Goal: Obtain resource: Obtain resource

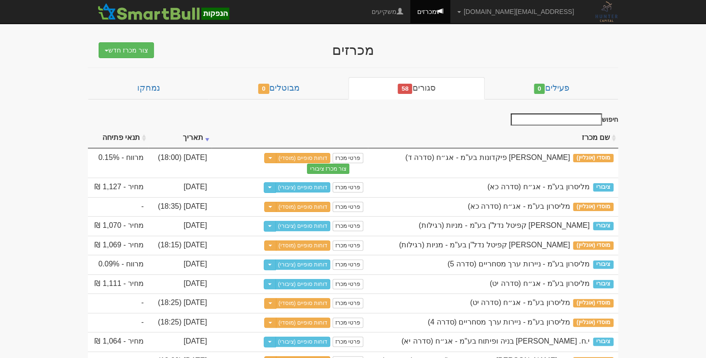
drag, startPoint x: 370, startPoint y: 49, endPoint x: 306, endPoint y: 49, distance: 63.7
click at [306, 49] on div "מכרזים" at bounding box center [353, 49] width 363 height 15
drag, startPoint x: 306, startPoint y: 49, endPoint x: 366, endPoint y: 49, distance: 59.5
click at [366, 49] on div "מכרזים" at bounding box center [353, 49] width 363 height 15
drag, startPoint x: 372, startPoint y: 50, endPoint x: 327, endPoint y: 50, distance: 44.6
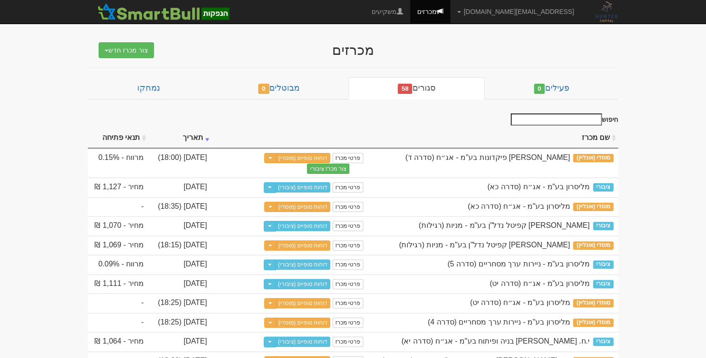
click at [327, 50] on div "מכרזים" at bounding box center [353, 49] width 363 height 15
drag, startPoint x: 327, startPoint y: 50, endPoint x: 343, endPoint y: 50, distance: 15.8
click at [343, 50] on div "מכרזים" at bounding box center [353, 49] width 363 height 15
drag, startPoint x: 337, startPoint y: 50, endPoint x: 376, endPoint y: 53, distance: 39.1
click at [376, 53] on div "מכרזים" at bounding box center [353, 49] width 363 height 15
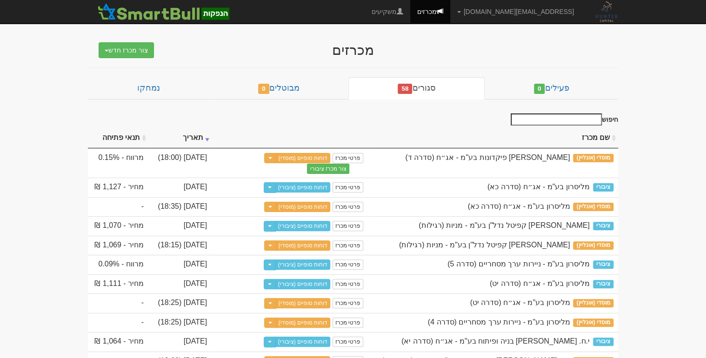
drag, startPoint x: 376, startPoint y: 53, endPoint x: 350, endPoint y: 53, distance: 25.6
click at [353, 53] on div "מכרזים" at bounding box center [353, 49] width 363 height 15
drag, startPoint x: 336, startPoint y: 52, endPoint x: 373, endPoint y: 52, distance: 37.2
click at [373, 52] on div "מכרזים" at bounding box center [353, 49] width 363 height 15
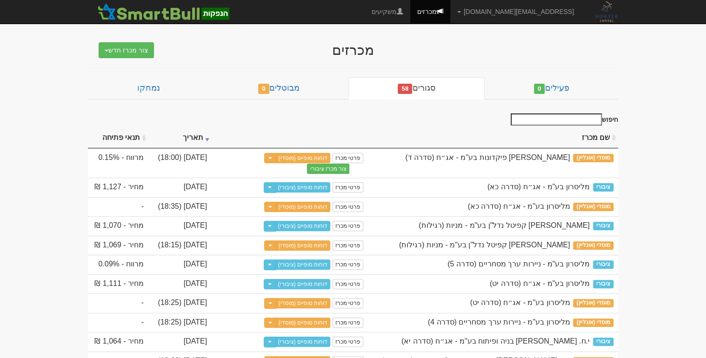
drag, startPoint x: 335, startPoint y: 50, endPoint x: 379, endPoint y: 50, distance: 44.2
click at [379, 50] on div "מכרזים" at bounding box center [353, 49] width 363 height 15
drag, startPoint x: 379, startPoint y: 50, endPoint x: 403, endPoint y: 48, distance: 23.8
click at [403, 48] on div "מכרזים" at bounding box center [353, 49] width 363 height 15
drag, startPoint x: 320, startPoint y: 48, endPoint x: 456, endPoint y: 52, distance: 135.8
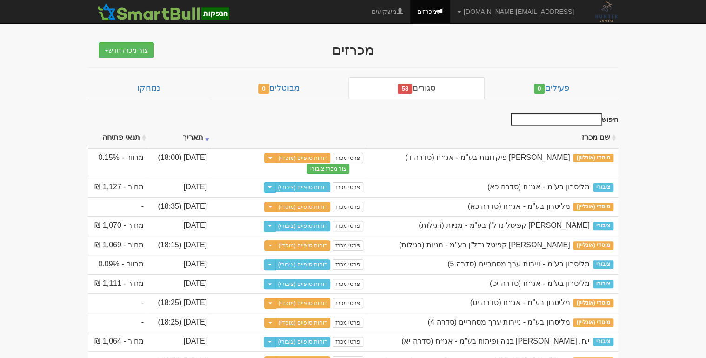
click at [456, 52] on div "מכרזים" at bounding box center [353, 49] width 363 height 15
click at [453, 53] on div "מכרזים" at bounding box center [353, 49] width 363 height 15
drag, startPoint x: 306, startPoint y: 47, endPoint x: 438, endPoint y: 47, distance: 131.6
click at [438, 47] on div "מכרזים" at bounding box center [353, 49] width 363 height 15
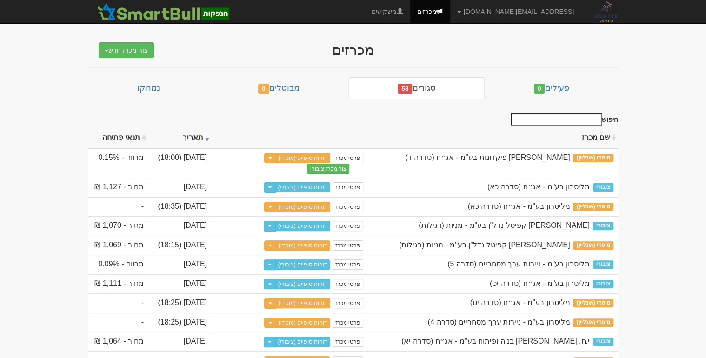
drag, startPoint x: 314, startPoint y: 52, endPoint x: 373, endPoint y: 51, distance: 58.6
click at [373, 51] on div "מכרזים" at bounding box center [353, 49] width 363 height 15
drag, startPoint x: 373, startPoint y: 51, endPoint x: 405, endPoint y: 51, distance: 31.6
click at [405, 51] on div "מכרזים" at bounding box center [353, 49] width 363 height 15
drag, startPoint x: 336, startPoint y: 52, endPoint x: 370, endPoint y: 52, distance: 34.0
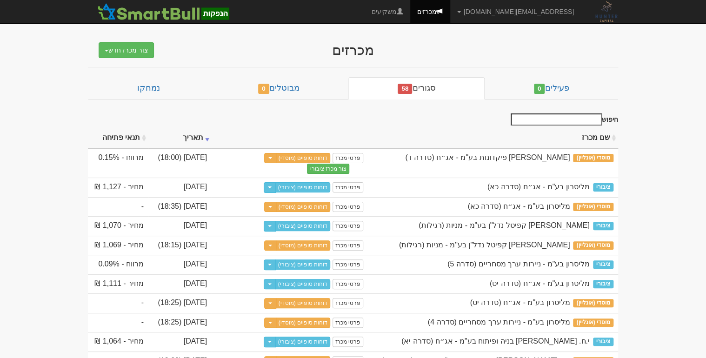
click at [370, 52] on div "מכרזים" at bounding box center [353, 49] width 363 height 15
drag, startPoint x: 370, startPoint y: 52, endPoint x: 388, endPoint y: 47, distance: 18.6
click at [388, 47] on div "מכרזים" at bounding box center [353, 49] width 363 height 15
drag, startPoint x: 388, startPoint y: 47, endPoint x: 275, endPoint y: 51, distance: 113.0
click at [275, 51] on div "מכרזים" at bounding box center [353, 49] width 363 height 15
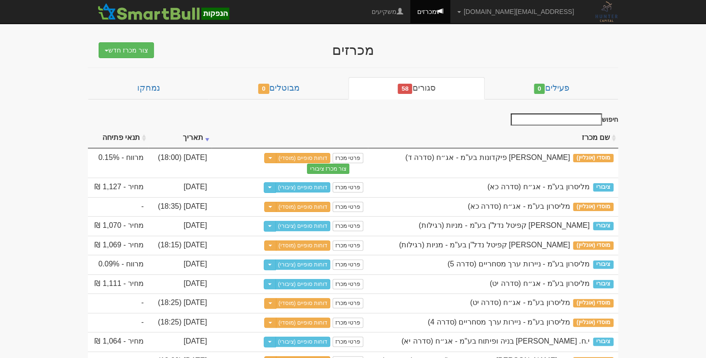
drag, startPoint x: 275, startPoint y: 51, endPoint x: 339, endPoint y: 52, distance: 63.7
click at [339, 52] on div "מכרזים" at bounding box center [353, 49] width 363 height 15
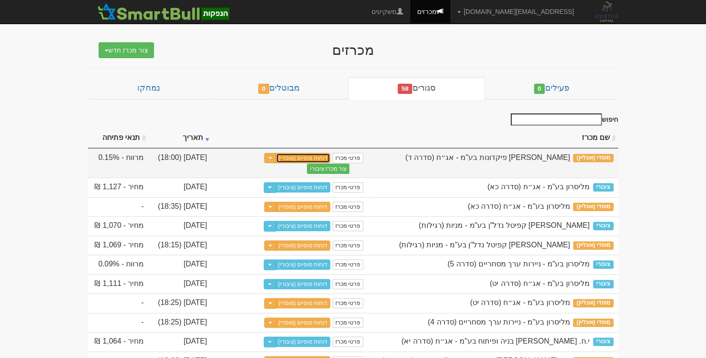
click at [288, 155] on link "דוחות סופיים (מוסדי)" at bounding box center [303, 158] width 55 height 10
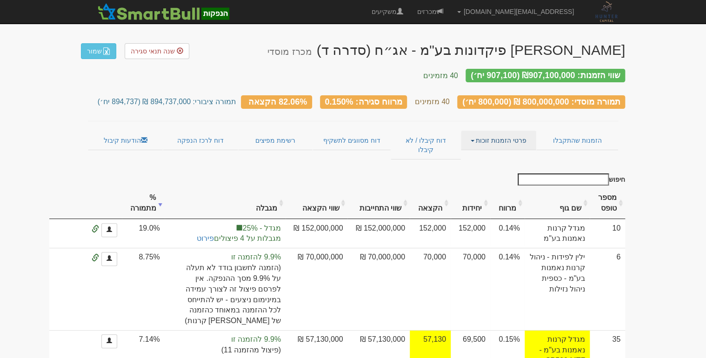
click at [476, 133] on link "פרטי הזמנות זוכות" at bounding box center [498, 141] width 75 height 20
drag, startPoint x: 334, startPoint y: 93, endPoint x: 407, endPoint y: 92, distance: 73.5
click at [407, 95] on div "מרווח סגירה: 0.150%" at bounding box center [363, 101] width 87 height 13
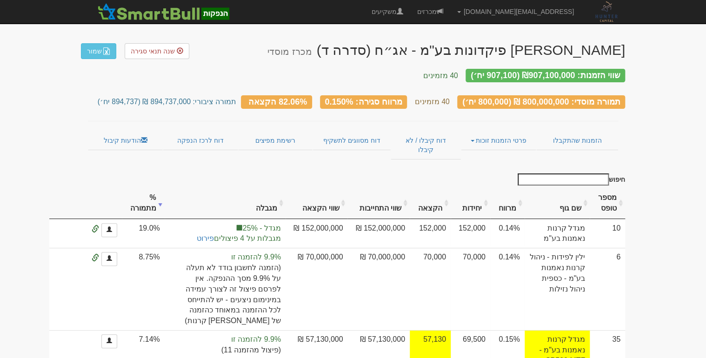
drag, startPoint x: 407, startPoint y: 92, endPoint x: 385, endPoint y: 96, distance: 22.8
click at [385, 96] on div "מרווח סגירה: 0.150%" at bounding box center [363, 101] width 87 height 13
click at [200, 133] on link "דוח לרכז הנפקה" at bounding box center [200, 141] width 75 height 20
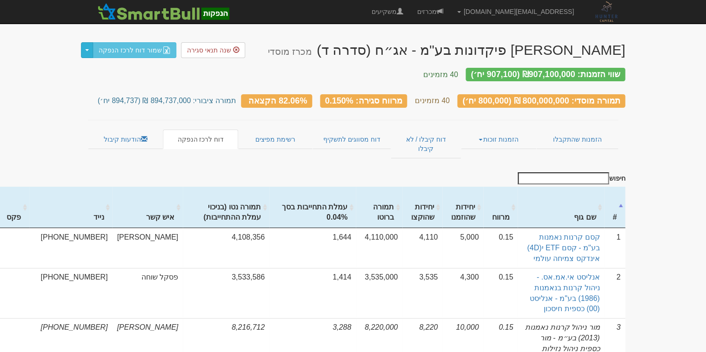
click at [84, 51] on button "Toggle Dropdown" at bounding box center [87, 50] width 12 height 16
click at [429, 130] on link "דוח קיבלו / לא קיבלו" at bounding box center [426, 144] width 70 height 29
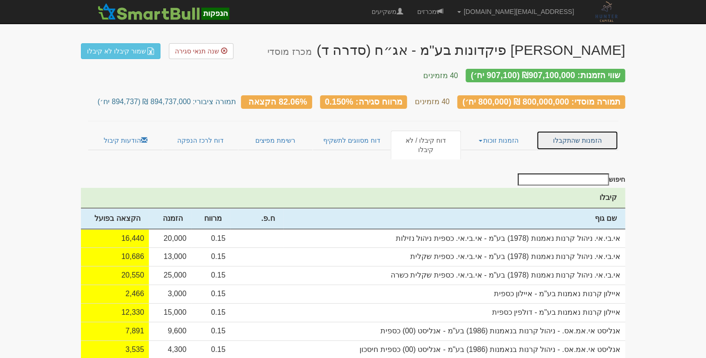
click at [580, 131] on link "הזמנות שהתקבלו" at bounding box center [577, 141] width 82 height 20
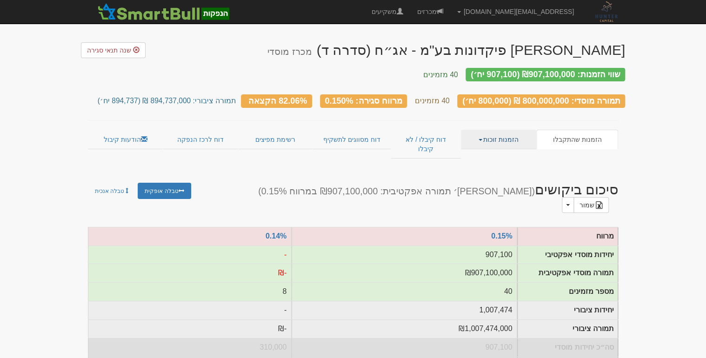
click at [516, 130] on link "הזמנות זוכות" at bounding box center [498, 140] width 75 height 20
click at [479, 152] on link "פרטי הזמנות זוכות" at bounding box center [498, 158] width 73 height 12
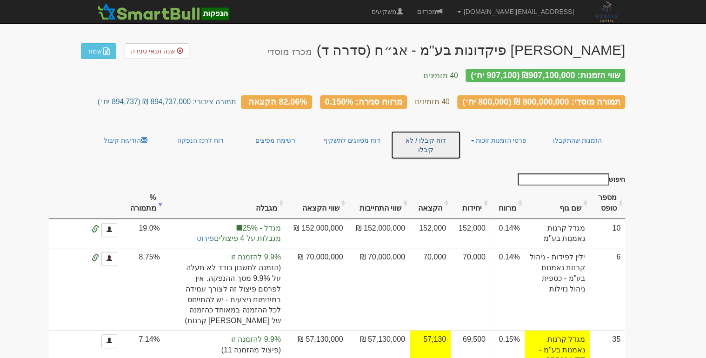
click at [440, 131] on link "דוח קיבלו / לא קיבלו" at bounding box center [426, 145] width 70 height 29
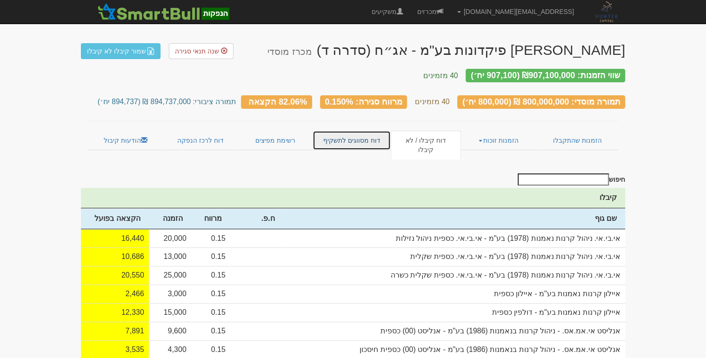
click at [355, 131] on link "דוח מסווגים לתשקיף" at bounding box center [351, 141] width 78 height 20
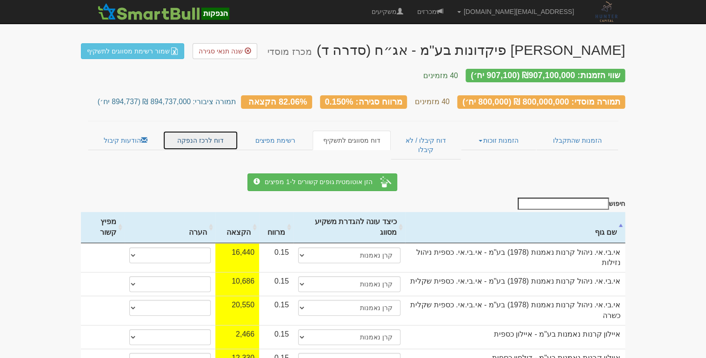
click at [186, 134] on link "דוח לרכז הנפקה" at bounding box center [200, 141] width 75 height 20
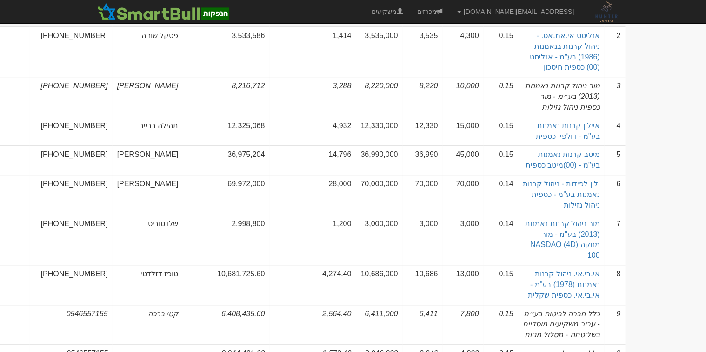
scroll to position [260, 0]
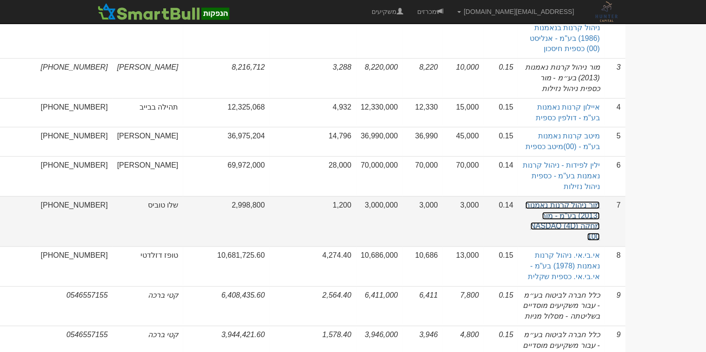
click at [581, 201] on link "מור ניהול קרנות נאמנות (2013) בע"מ - מור מחקה (4D) NASDAQ 100" at bounding box center [562, 221] width 74 height 40
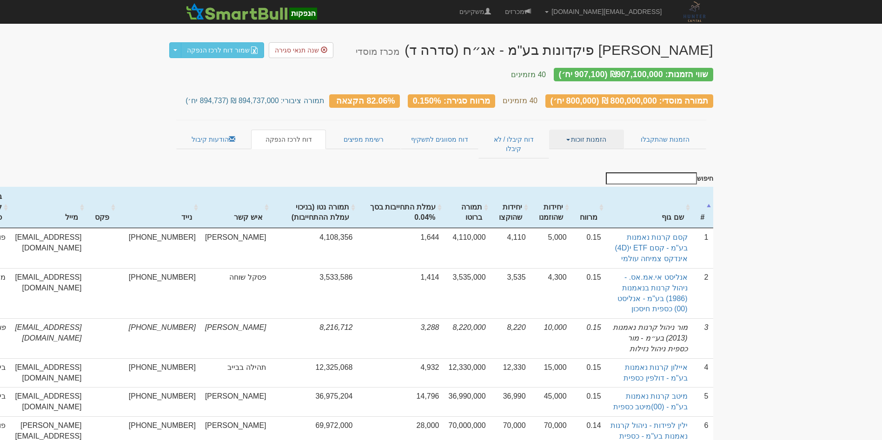
click at [565, 130] on link "הזמנות זוכות" at bounding box center [586, 140] width 75 height 20
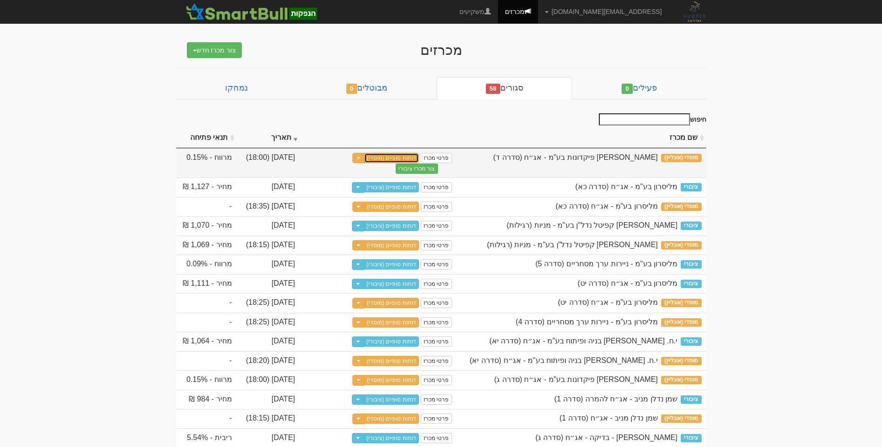
click at [388, 156] on link "דוחות סופיים (מוסדי)" at bounding box center [391, 158] width 55 height 10
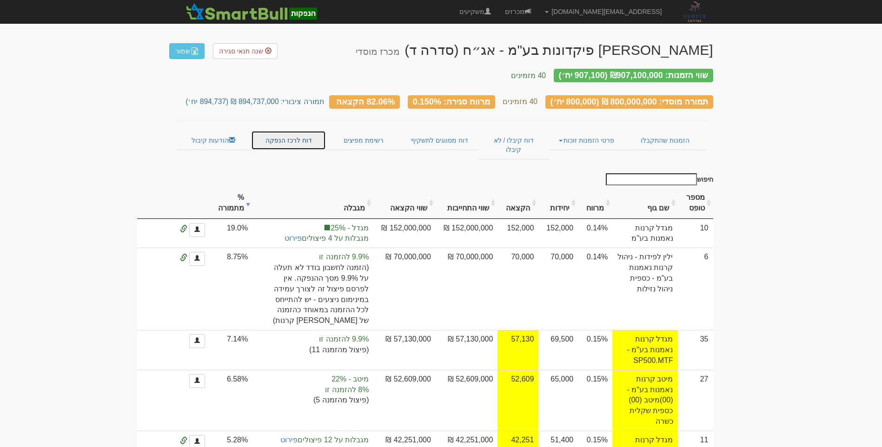
click at [283, 132] on link "דוח לרכז הנפקה" at bounding box center [288, 141] width 75 height 20
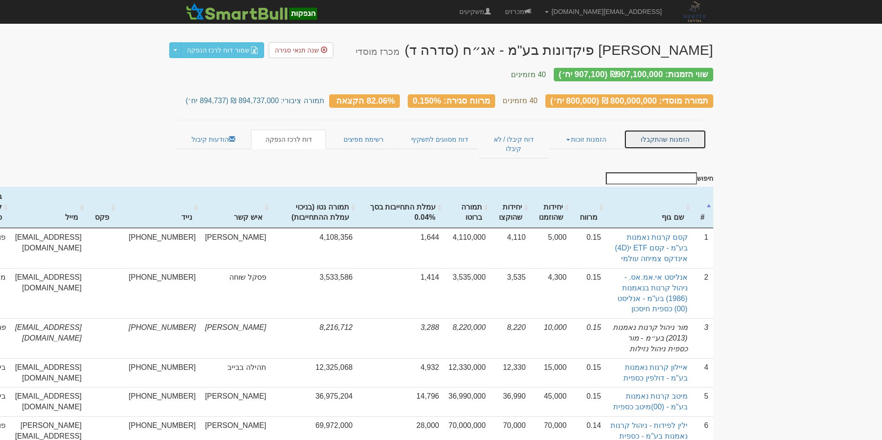
click at [665, 130] on link "הזמנות שהתקבלו" at bounding box center [665, 140] width 82 height 20
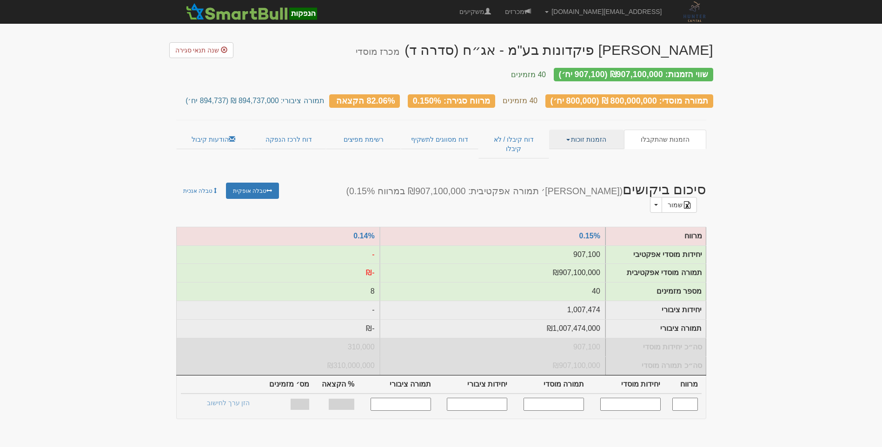
click at [577, 131] on link "הזמנות זוכות" at bounding box center [586, 140] width 75 height 20
click at [576, 152] on link "פרטי הזמנות זוכות" at bounding box center [586, 158] width 73 height 12
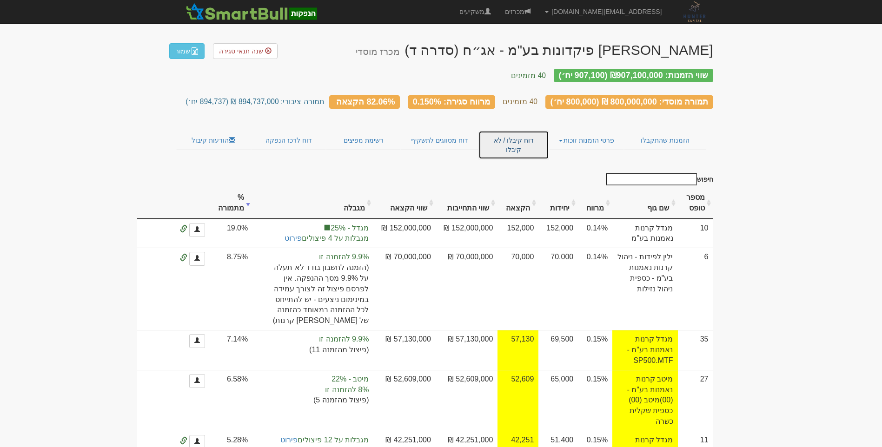
click at [518, 138] on link "דוח קיבלו / לא קיבלו" at bounding box center [514, 145] width 70 height 29
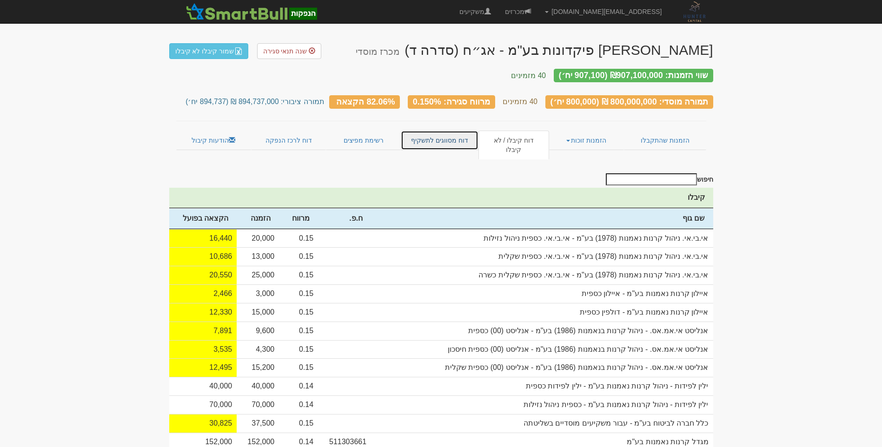
click at [433, 131] on link "דוח מסווגים לתשקיף" at bounding box center [440, 141] width 78 height 20
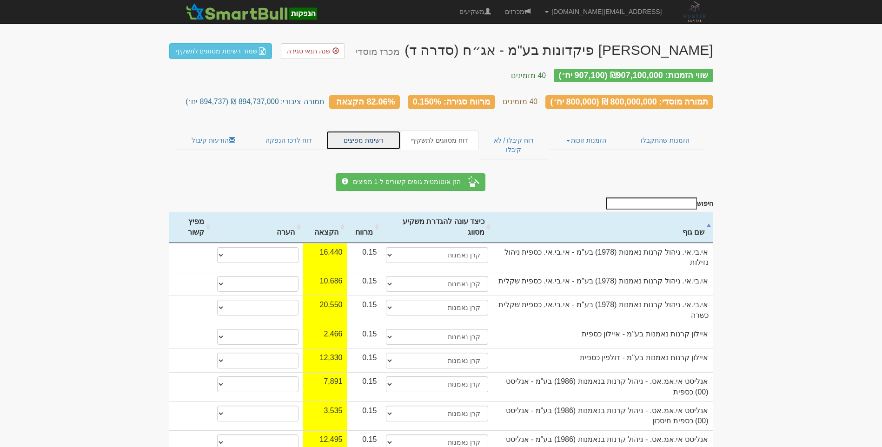
click at [352, 135] on link "רשימת מפיצים" at bounding box center [363, 141] width 74 height 20
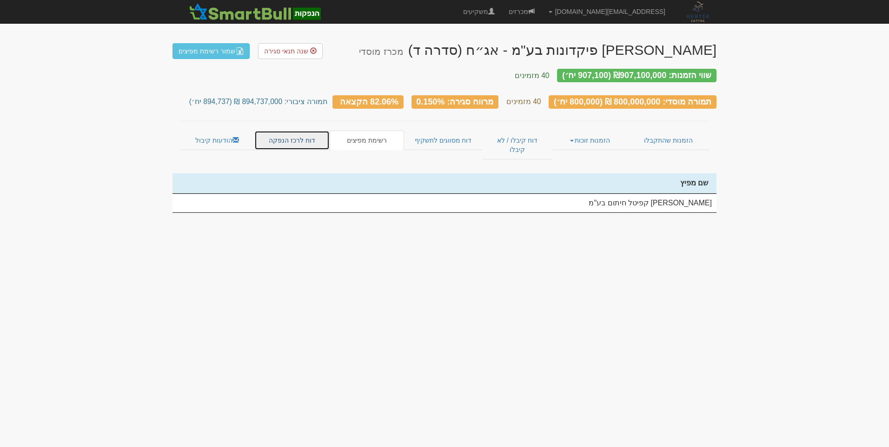
click at [287, 134] on link "דוח לרכז הנפקה" at bounding box center [291, 141] width 75 height 20
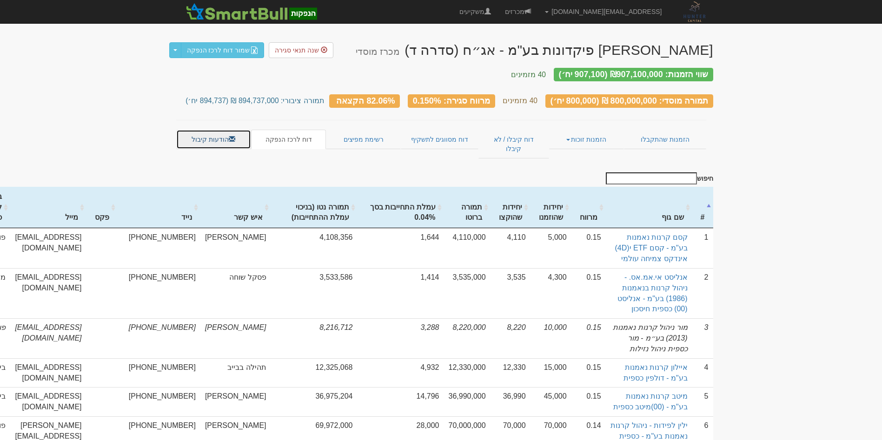
click at [223, 133] on link "הודעות קיבול" at bounding box center [213, 140] width 75 height 20
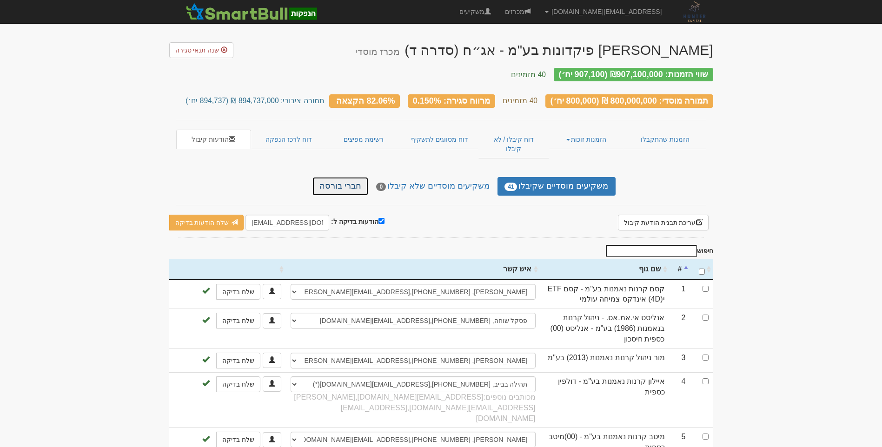
click at [350, 177] on link "חברי בורסה" at bounding box center [340, 186] width 56 height 19
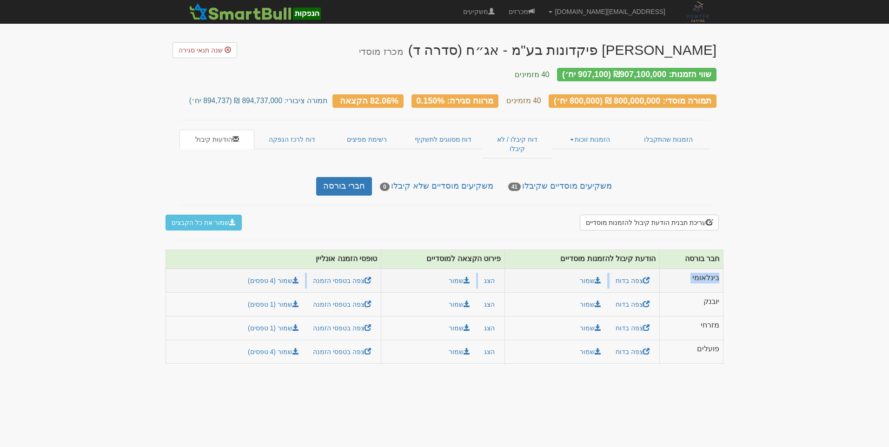
drag, startPoint x: 721, startPoint y: 259, endPoint x: 184, endPoint y: 262, distance: 537.1
click at [184, 269] on tr "בינלאומי צפה בדוח שמור הצג שמור" at bounding box center [445, 281] width 558 height 24
click at [750, 255] on body "amit@huntercapital.co.il הגדרות חשבונות הנפקה תבניות הודעות קיבול" at bounding box center [444, 223] width 889 height 447
click at [339, 273] on link "צפה בטפסי הזמנה" at bounding box center [342, 281] width 70 height 16
click at [638, 273] on link "צפה בדוח" at bounding box center [633, 281] width 46 height 16
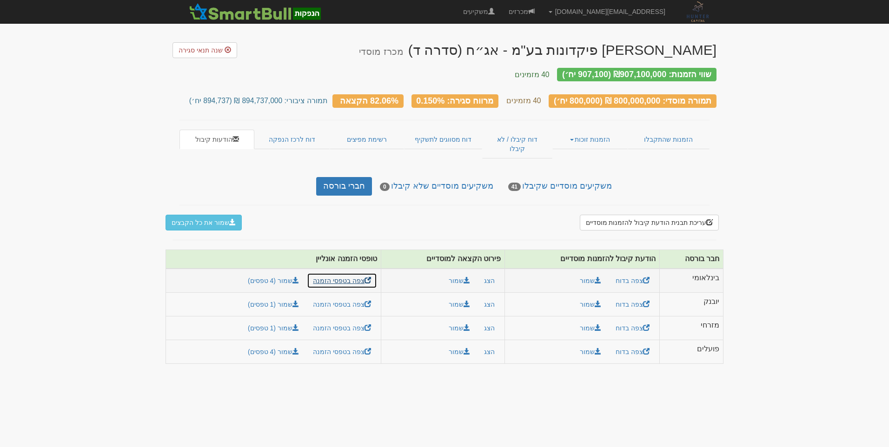
click at [347, 273] on link "צפה בטפסי הזמנה" at bounding box center [342, 281] width 70 height 16
click at [346, 297] on link "צפה בטפסי הזמנה" at bounding box center [342, 305] width 70 height 16
click at [328, 320] on link "צפה בטפסי הזמנה" at bounding box center [342, 328] width 70 height 16
click at [504, 215] on div "עריכת תבנית הודעת קיבול להזמנות מוסדיים שמור את כל הקבצים × הזמנות מוסדיים - תב…" at bounding box center [445, 223] width 558 height 16
click at [307, 215] on div "עריכת תבנית הודעת קיבול להזמנות מוסדיים שמור את כל הקבצים × הזמנות מוסדיים - תב…" at bounding box center [445, 294] width 544 height 159
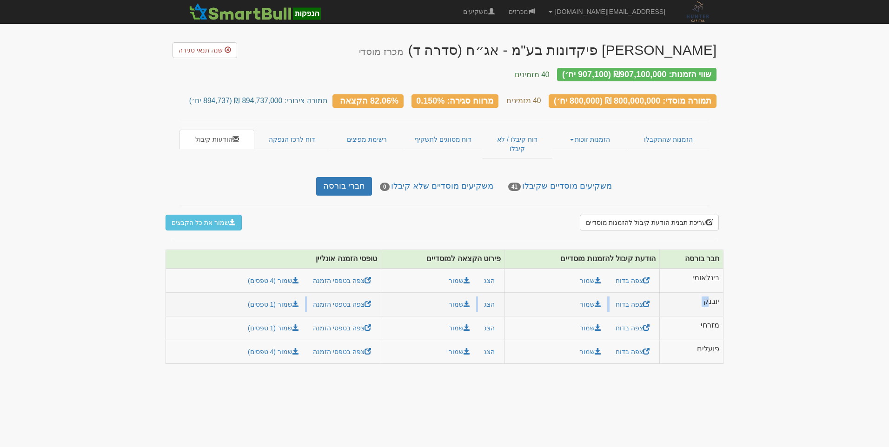
drag, startPoint x: 708, startPoint y: 288, endPoint x: 218, endPoint y: 288, distance: 490.6
click at [218, 293] on tr "יובנק צפה בדוח שמור הצג שמור" at bounding box center [445, 305] width 558 height 24
drag, startPoint x: 218, startPoint y: 288, endPoint x: 106, endPoint y: 286, distance: 112.1
click at [106, 286] on body "[EMAIL_ADDRESS][DOMAIN_NAME] הגדרות חשבונות הנפקה תבניות הודעות קיבול" at bounding box center [444, 223] width 889 height 447
drag, startPoint x: 720, startPoint y: 282, endPoint x: 466, endPoint y: 285, distance: 253.5
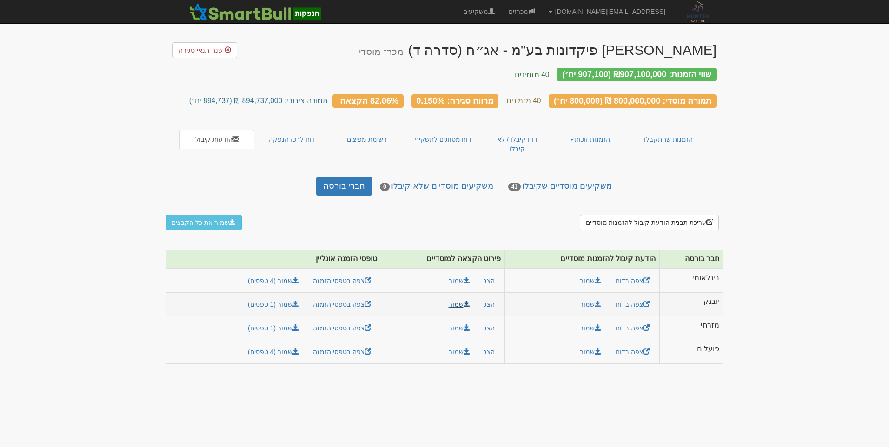
click at [466, 293] on tr "יובנק צפה בדוח שמור הצג שמור" at bounding box center [445, 305] width 558 height 24
click at [339, 297] on link "צפה בטפסי הזמנה" at bounding box center [342, 305] width 70 height 16
click at [710, 293] on td "יובנק" at bounding box center [691, 305] width 64 height 24
click at [294, 297] on link "שמור (1 טפסים)" at bounding box center [273, 305] width 63 height 16
drag, startPoint x: 717, startPoint y: 285, endPoint x: 277, endPoint y: 284, distance: 440.4
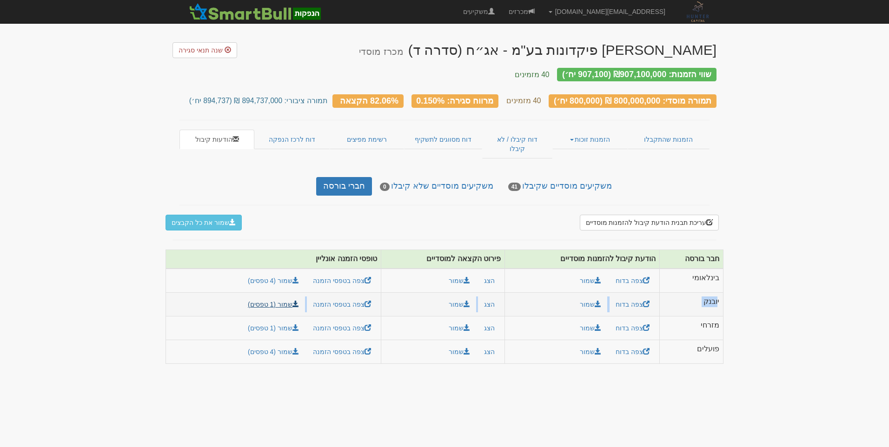
click at [277, 293] on tr "יובנק צפה בדוח שמור הצג שמור" at bounding box center [445, 305] width 558 height 24
drag, startPoint x: 277, startPoint y: 284, endPoint x: 330, endPoint y: 282, distance: 53.5
click at [330, 297] on link "צפה בטפסי הזמנה" at bounding box center [342, 305] width 70 height 16
click at [796, 275] on body "amit@huntercapital.co.il הגדרות חשבונות הנפקה תבניות הודעות קיבול" at bounding box center [444, 223] width 889 height 447
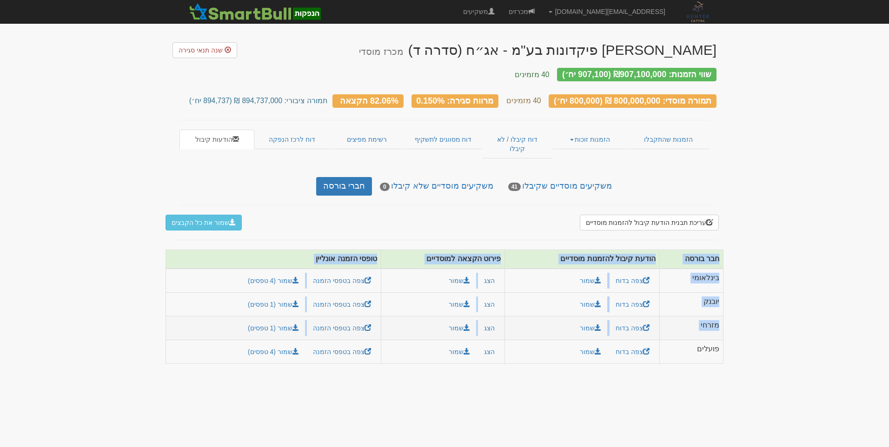
drag, startPoint x: 737, startPoint y: 308, endPoint x: 212, endPoint y: 311, distance: 525.0
click at [212, 311] on body "amit@huntercapital.co.il הגדרות חשבונות הנפקה תבניות הודעות קיבול" at bounding box center [444, 223] width 889 height 447
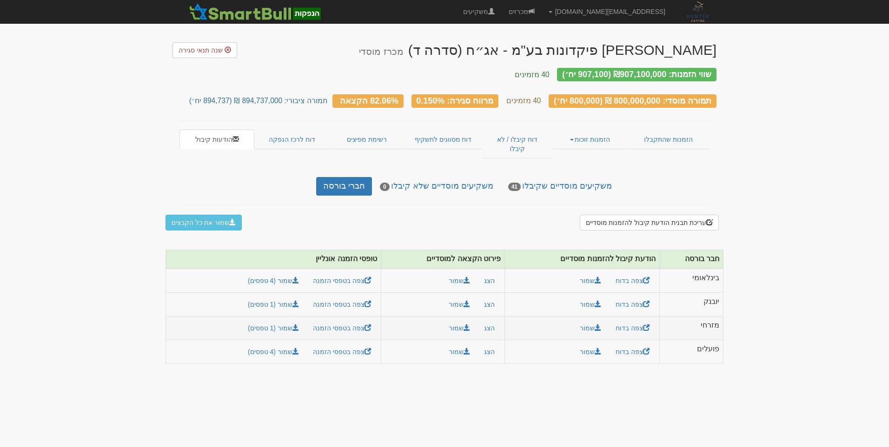
drag, startPoint x: 212, startPoint y: 311, endPoint x: 167, endPoint y: 306, distance: 44.5
click at [167, 316] on td "צפה בטפסי הזמנה שמור (1 טפסים)" at bounding box center [273, 328] width 215 height 24
click at [850, 149] on body "[EMAIL_ADDRESS][DOMAIN_NAME] הגדרות חשבונות הנפקה תבניות הודעות קיבול" at bounding box center [444, 223] width 889 height 447
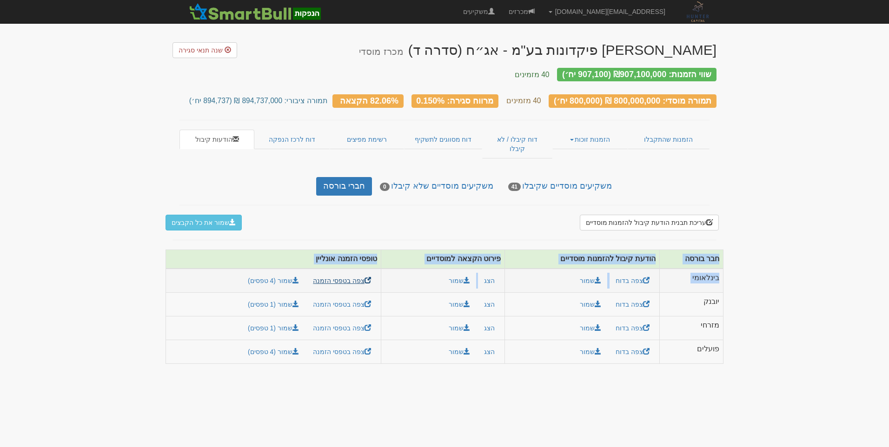
drag, startPoint x: 674, startPoint y: 259, endPoint x: 377, endPoint y: 259, distance: 296.7
click at [377, 259] on body "[EMAIL_ADDRESS][DOMAIN_NAME] הגדרות חשבונות הנפקה תבניות הודעות קיבול" at bounding box center [444, 223] width 889 height 447
click at [729, 268] on body "[EMAIL_ADDRESS][DOMAIN_NAME] הגדרות חשבונות הנפקה תבניות הודעות קיבול" at bounding box center [444, 223] width 889 height 447
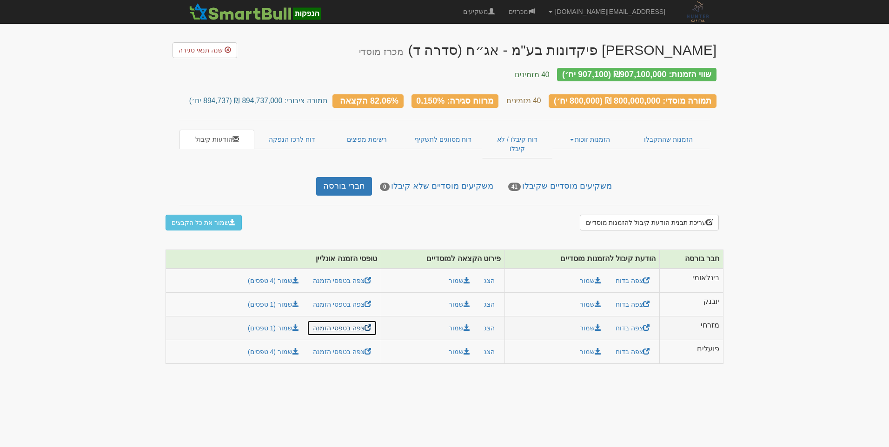
click at [331, 320] on link "צפה בטפסי הזמנה" at bounding box center [342, 328] width 70 height 16
click at [320, 344] on link "צפה בטפסי הזמנה" at bounding box center [342, 352] width 70 height 16
click at [350, 273] on link "צפה בטפסי הזמנה" at bounding box center [342, 281] width 70 height 16
click at [328, 297] on link "צפה בטפסי הזמנה" at bounding box center [342, 305] width 70 height 16
click at [341, 273] on link "צפה בטפסי הזמנה" at bounding box center [342, 281] width 70 height 16
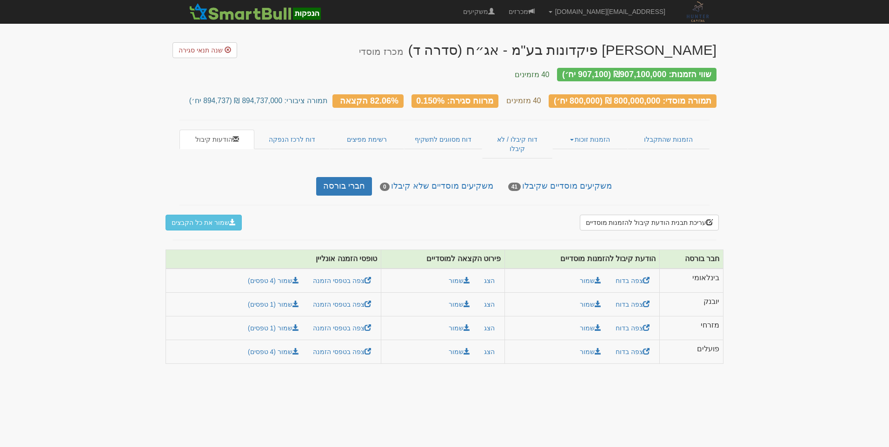
click at [649, 222] on div "עריכת תבנית הודעת קיבול להזמנות מוסדיים שמור את כל הקבצים × הזמנות מוסדיים - תב…" at bounding box center [445, 294] width 544 height 159
click at [726, 280] on body "amit@huntercapital.co.il הגדרות חשבונות הנפקה תבניות הודעות קיבול" at bounding box center [444, 223] width 889 height 447
click at [716, 316] on td "מזרחי" at bounding box center [691, 328] width 64 height 24
click at [716, 293] on td "יובנק" at bounding box center [691, 305] width 64 height 24
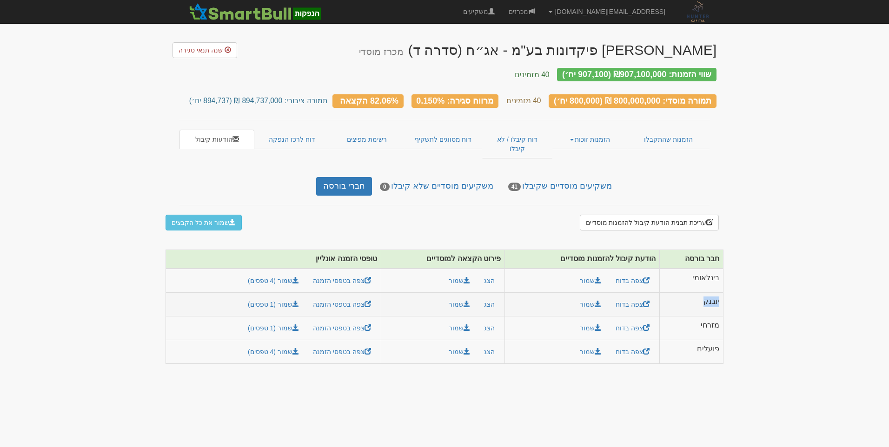
click at [716, 293] on td "יובנק" at bounding box center [691, 305] width 64 height 24
drag, startPoint x: 716, startPoint y: 285, endPoint x: 716, endPoint y: 339, distance: 54.4
click at [716, 340] on td "פועלים" at bounding box center [691, 352] width 64 height 24
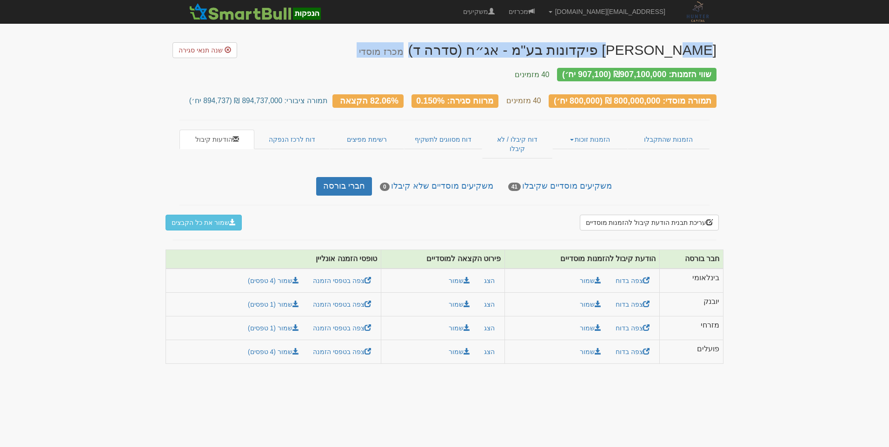
drag, startPoint x: 716, startPoint y: 54, endPoint x: 717, endPoint y: 49, distance: 5.2
click at [717, 49] on body "amit@huntercapital.co.il הגדרות חשבונות הנפקה תבניות הודעות קיבול" at bounding box center [444, 223] width 889 height 447
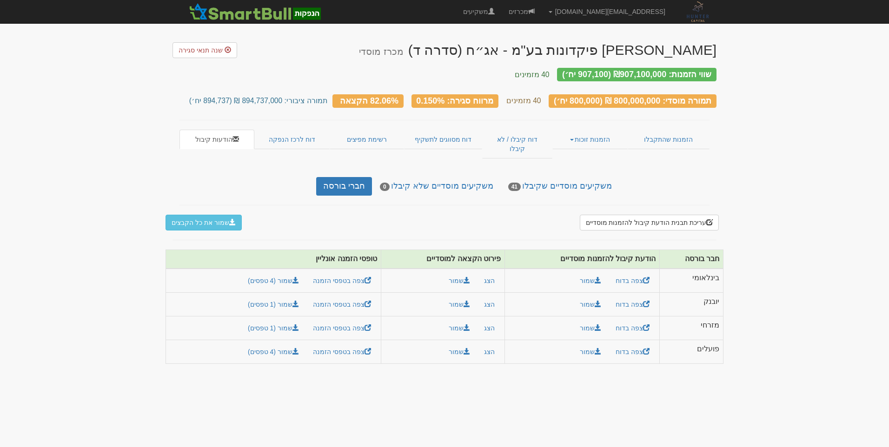
click at [810, 46] on body "amit@huntercapital.co.il הגדרות חשבונות הנפקה תבניות הודעות קיבול" at bounding box center [444, 223] width 889 height 447
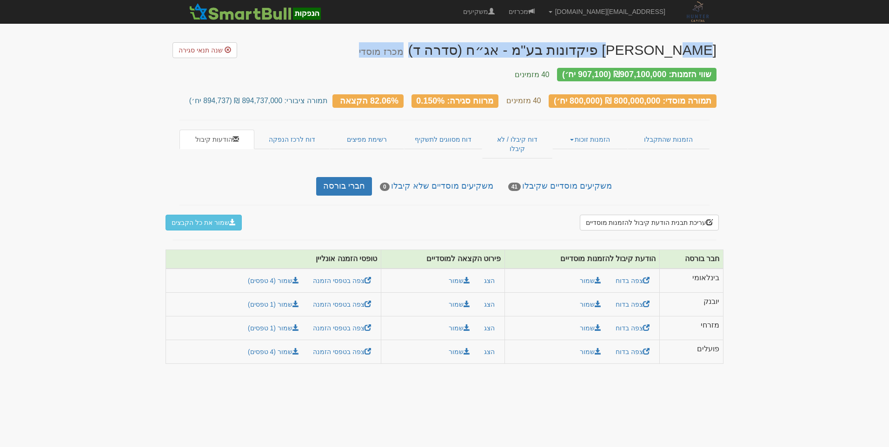
drag, startPoint x: 717, startPoint y: 47, endPoint x: 457, endPoint y: 53, distance: 260.0
click at [457, 53] on body "amit@huntercapital.co.il הגדרות חשבונות הנפקה תבניות הודעות קיבול" at bounding box center [444, 223] width 889 height 447
click at [351, 320] on link "צפה בטפסי הזמנה" at bounding box center [342, 328] width 70 height 16
click at [344, 344] on link "צפה בטפסי הזמנה" at bounding box center [342, 352] width 70 height 16
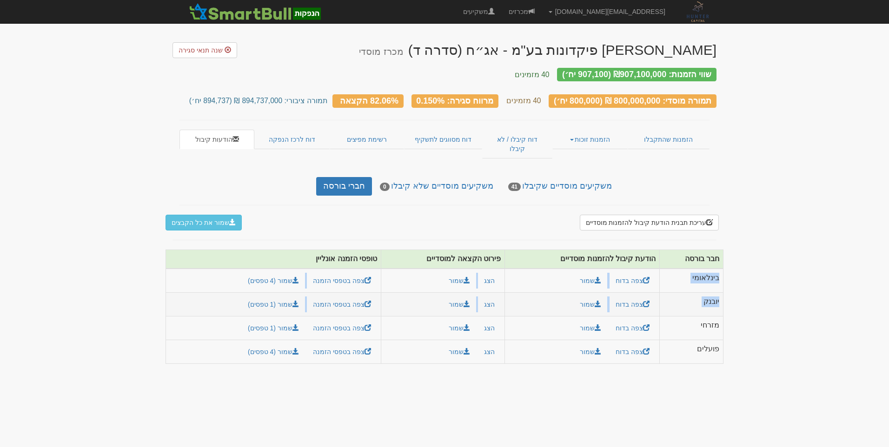
drag, startPoint x: 719, startPoint y: 261, endPoint x: 241, endPoint y: 278, distance: 478.4
click at [241, 278] on tbody "בינלאומי צפה בדוח שמור הצג שמור" at bounding box center [445, 316] width 558 height 95
click at [346, 273] on link "צפה בטפסי הזמנה" at bounding box center [342, 281] width 70 height 16
click at [735, 273] on body "amit@huntercapital.co.il הגדרות חשבונות הנפקה תבניות הודעות קיבול" at bounding box center [444, 223] width 889 height 447
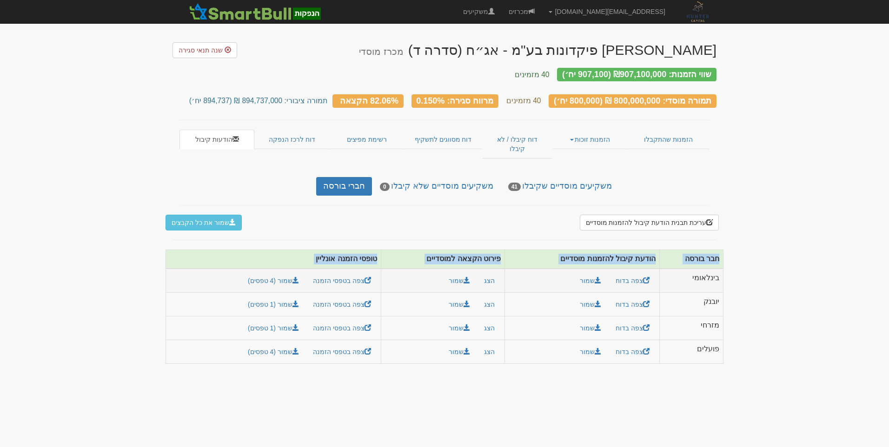
drag, startPoint x: 733, startPoint y: 259, endPoint x: 719, endPoint y: 259, distance: 14.0
click at [719, 259] on body "amit@huntercapital.co.il הגדרות חשבונות הנפקה תבניות הודעות קיבול" at bounding box center [444, 223] width 889 height 447
click at [752, 227] on body "amit@huntercapital.co.il הגדרות חשבונות הנפקה תבניות הודעות קיבול" at bounding box center [444, 223] width 889 height 447
drag, startPoint x: 719, startPoint y: 240, endPoint x: 276, endPoint y: 240, distance: 443.6
click at [276, 250] on tr "חבר בורסה הודעת קיבול להזמנות מוסדיים פירוט הקצאה למוסדיים טופסי הזמנה אונליין" at bounding box center [445, 259] width 558 height 19
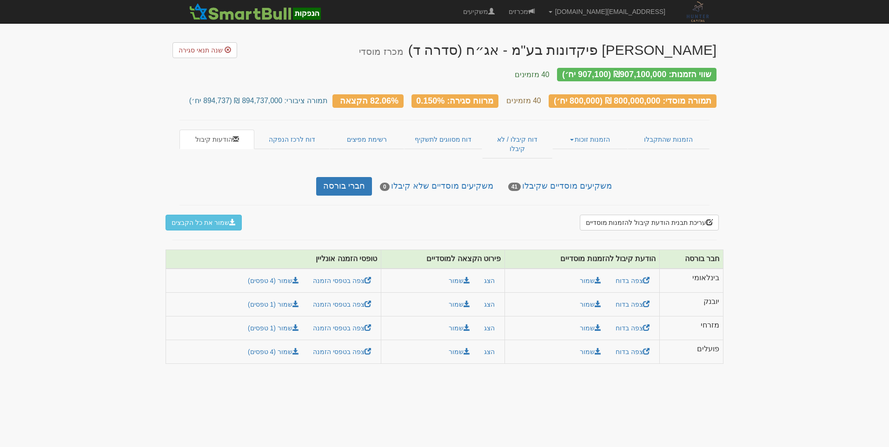
click at [689, 250] on th "חבר בורסה" at bounding box center [691, 259] width 64 height 19
drag, startPoint x: 719, startPoint y: 240, endPoint x: 256, endPoint y: 332, distance: 472.6
click at [256, 332] on table "חבר בורסה הודעת קיבול להזמנות מוסדיים פירוט הקצאה למוסדיים טופסי הזמנה אונליין …" at bounding box center [445, 307] width 558 height 114
click at [619, 397] on body "amit@huntercapital.co.il הגדרות חשבונות הנפקה תבניות הודעות קיבול" at bounding box center [444, 223] width 889 height 447
drag, startPoint x: 728, startPoint y: 242, endPoint x: 721, endPoint y: 245, distance: 7.3
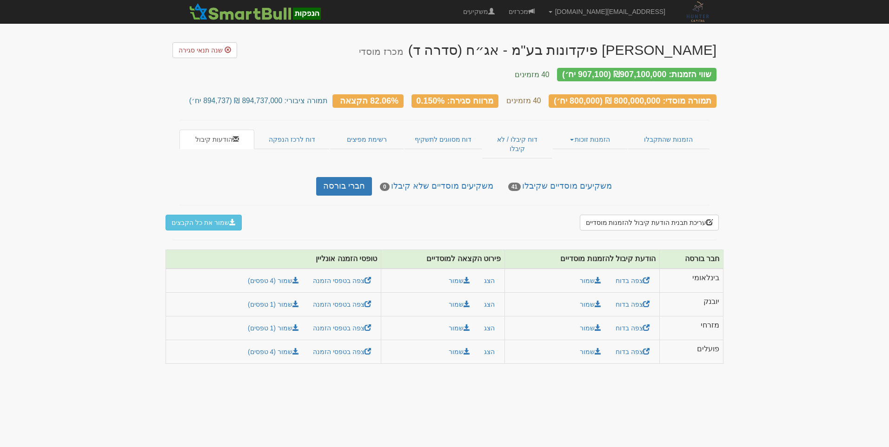
click at [721, 245] on body "amit@huntercapital.co.il הגדרות חשבונות הנפקה תבניות הודעות קיבול" at bounding box center [444, 223] width 889 height 447
click at [839, 273] on body "amit@huntercapital.co.il הגדרות חשבונות הנפקה תבניות הודעות קיבול" at bounding box center [444, 223] width 889 height 447
drag, startPoint x: 722, startPoint y: 243, endPoint x: 260, endPoint y: 338, distance: 471.5
click at [260, 338] on table "חבר בורסה הודעת קיבול להזמנות מוסדיים פירוט הקצאה למוסדיים טופסי הזמנה אונליין …" at bounding box center [445, 307] width 558 height 114
click at [501, 407] on body "amit@huntercapital.co.il הגדרות חשבונות הנפקה תבניות הודעות קיבול" at bounding box center [444, 223] width 889 height 447
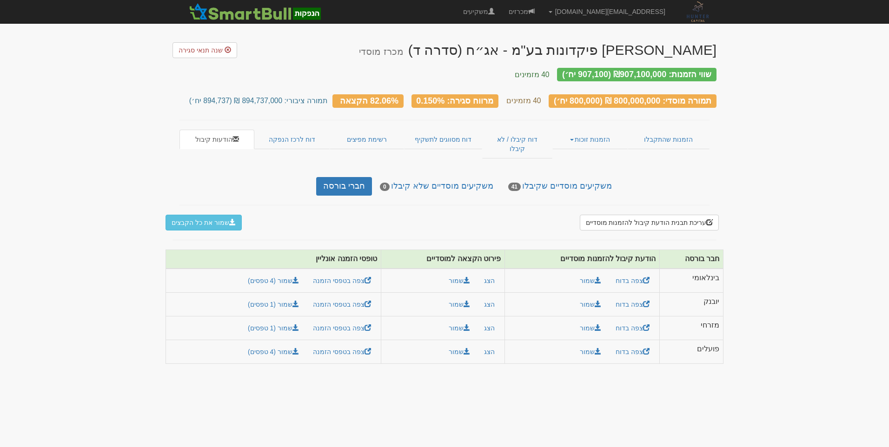
click at [723, 233] on body "amit@huntercapital.co.il הגדרות חשבונות הנפקה תבניות הודעות קיבול" at bounding box center [444, 223] width 889 height 447
drag, startPoint x: 723, startPoint y: 233, endPoint x: 745, endPoint y: 270, distance: 43.2
click at [745, 270] on body "amit@huntercapital.co.il הגדרות חשבונות הנפקה תבניות הודעות קיבול" at bounding box center [444, 223] width 889 height 447
click at [349, 297] on link "צפה בטפסי הזמנה" at bounding box center [342, 305] width 70 height 16
drag, startPoint x: 721, startPoint y: 283, endPoint x: 222, endPoint y: 286, distance: 499.0
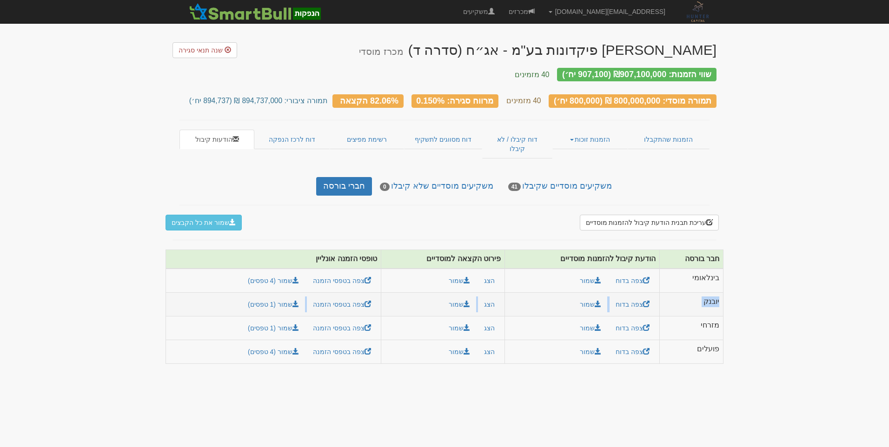
click at [222, 293] on tr "יובנק צפה בדוח שמור הצג שמור" at bounding box center [445, 305] width 558 height 24
drag, startPoint x: 222, startPoint y: 286, endPoint x: 181, endPoint y: 292, distance: 41.9
click at [181, 293] on td "צפה בטפסי הזמנה שמור (1 טפסים)" at bounding box center [273, 305] width 215 height 24
click at [140, 283] on body "amit@huntercapital.co.il הגדרות חשבונות הנפקה תבניות הודעות קיבול" at bounding box center [444, 223] width 889 height 447
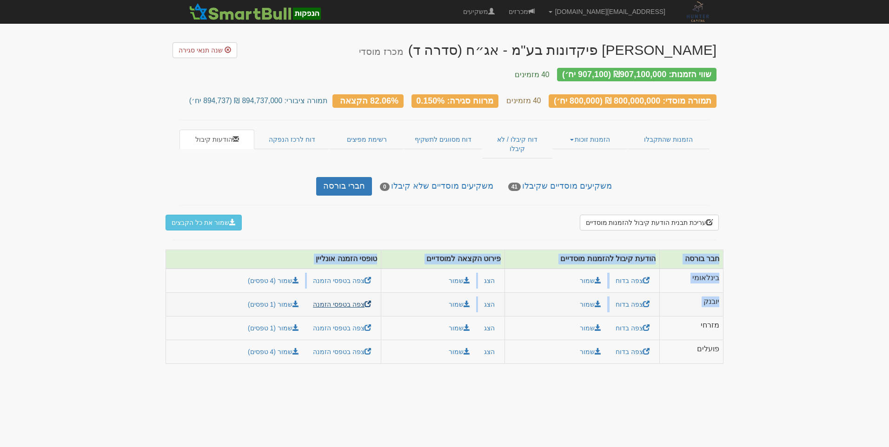
drag, startPoint x: 758, startPoint y: 285, endPoint x: 341, endPoint y: 281, distance: 417.1
click at [341, 281] on body "amit@huntercapital.co.il הגדרות חשבונות הנפקה תבניות הודעות קיבול" at bounding box center [444, 223] width 889 height 447
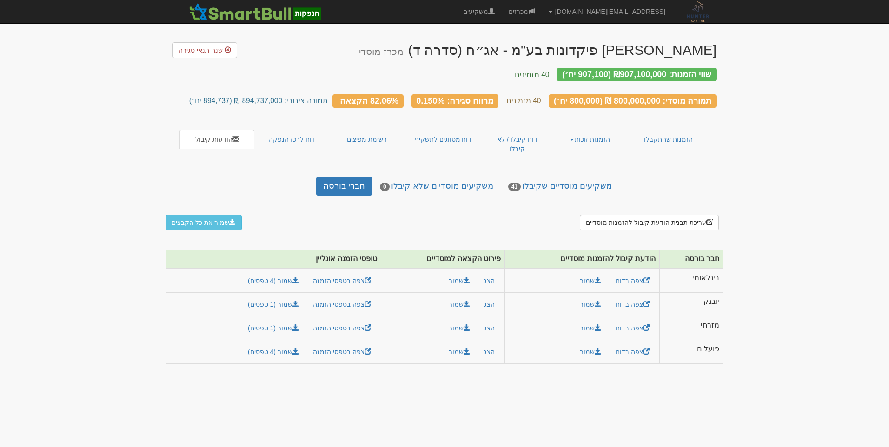
click at [511, 215] on div "עריכת תבנית הודעת קיבול להזמנות מוסדיים שמור את כל הקבצים × הזמנות מוסדיים - תב…" at bounding box center [445, 223] width 558 height 16
click at [665, 131] on link "הזמנות שהתקבלו" at bounding box center [669, 140] width 82 height 20
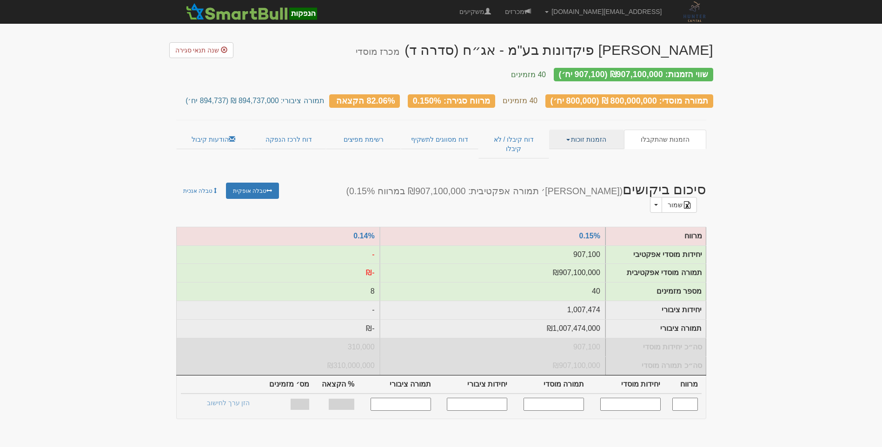
click at [586, 134] on link "הזמנות זוכות" at bounding box center [586, 140] width 75 height 20
click at [584, 152] on link "פרטי הזמנות זוכות" at bounding box center [586, 158] width 73 height 12
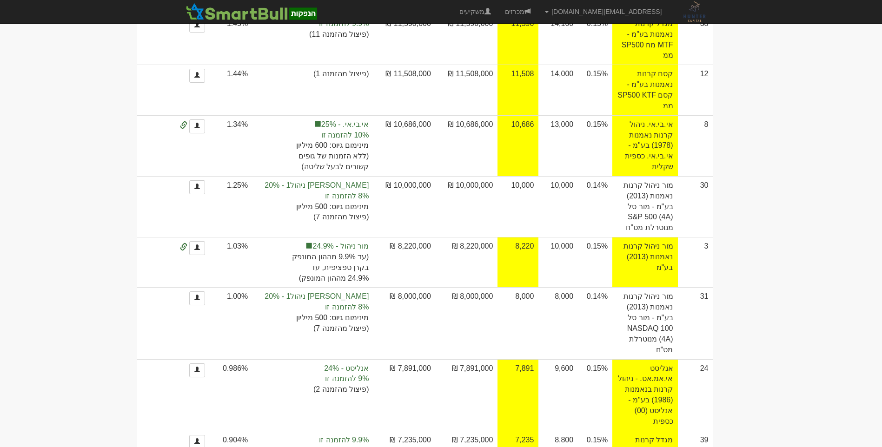
scroll to position [1070, 0]
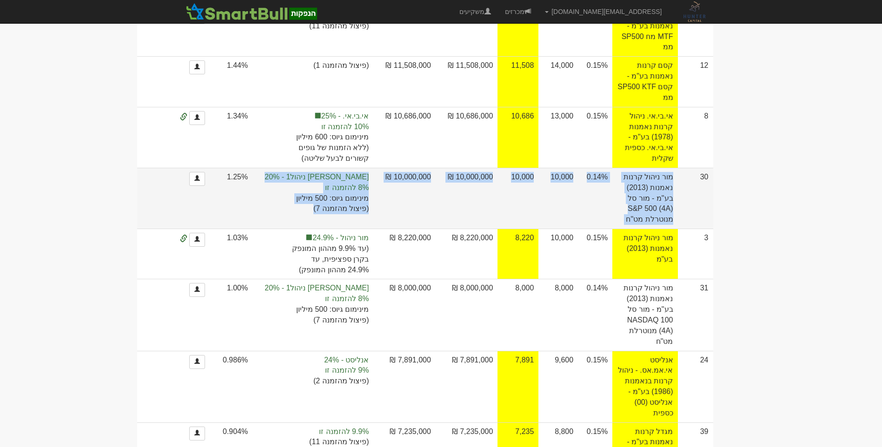
drag, startPoint x: 681, startPoint y: 180, endPoint x: 301, endPoint y: 210, distance: 381.6
click at [301, 210] on tr "30 מור ניהול קרנות נאמנות (2013) בע"מ - מור סל S&P 500 (4A) מנוטרלת מט"ח 0.14% …" at bounding box center [416, 198] width 592 height 61
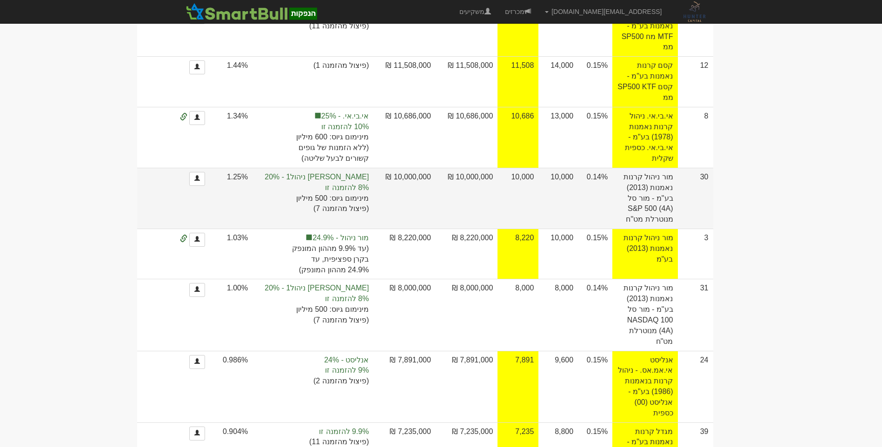
drag, startPoint x: 301, startPoint y: 210, endPoint x: 226, endPoint y: 178, distance: 82.1
click at [210, 178] on td at bounding box center [173, 198] width 73 height 61
click at [205, 186] on link at bounding box center [197, 179] width 16 height 14
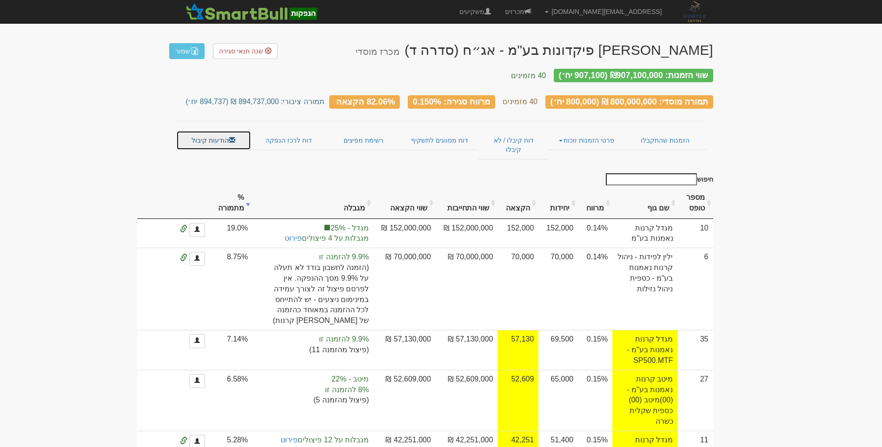
click at [237, 131] on link "הודעות קיבול" at bounding box center [213, 141] width 75 height 20
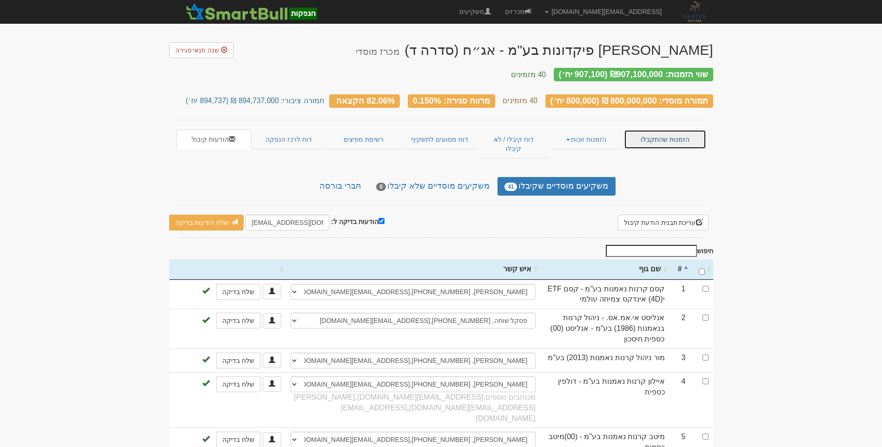
click at [676, 130] on link "הזמנות שהתקבלו" at bounding box center [665, 140] width 82 height 20
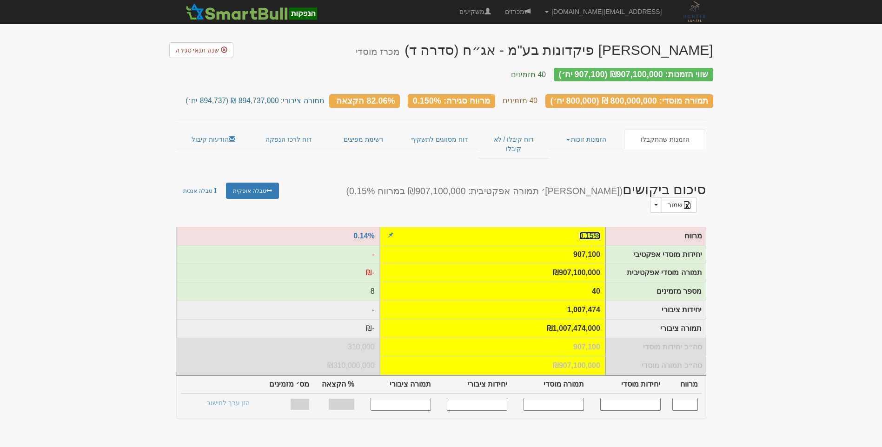
click at [593, 232] on link "0.15%" at bounding box center [589, 236] width 21 height 8
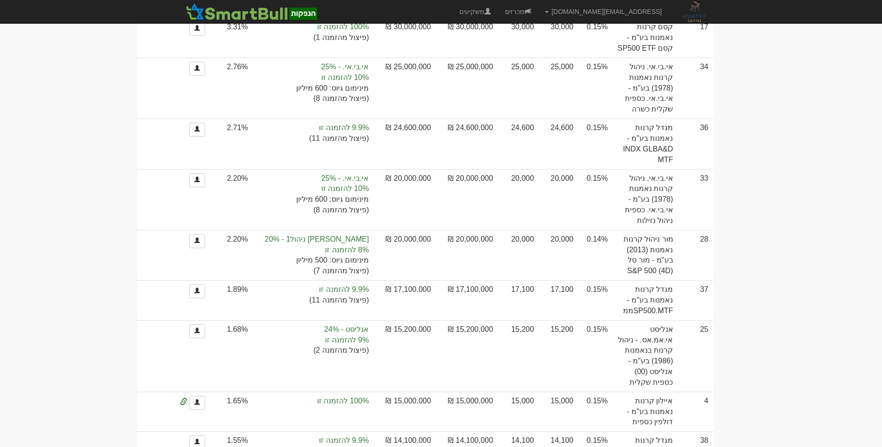
scroll to position [651, 0]
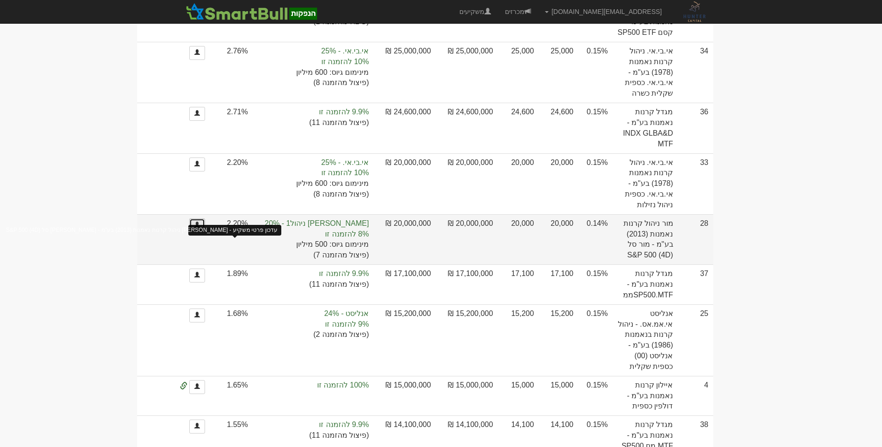
click at [200, 227] on span at bounding box center [197, 225] width 6 height 6
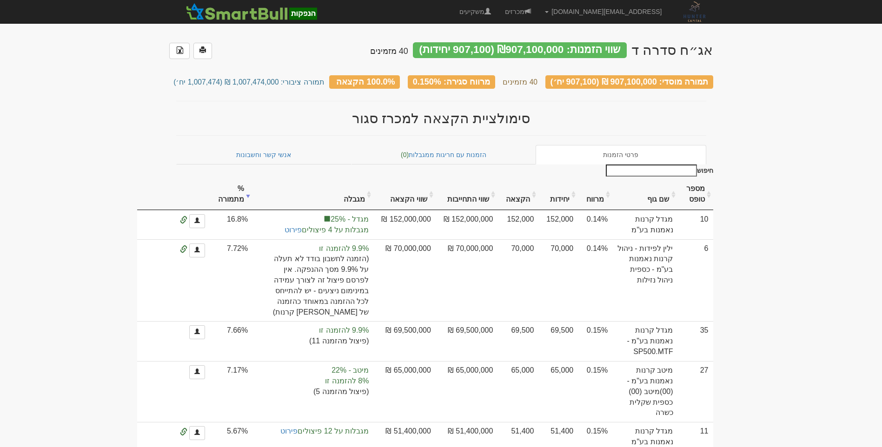
drag, startPoint x: 739, startPoint y: 54, endPoint x: 358, endPoint y: 117, distance: 386.0
drag, startPoint x: 358, startPoint y: 117, endPoint x: 426, endPoint y: 111, distance: 68.2
click at [426, 111] on h2 "סימולציית הקצאה למכרז סגור" at bounding box center [441, 118] width 530 height 15
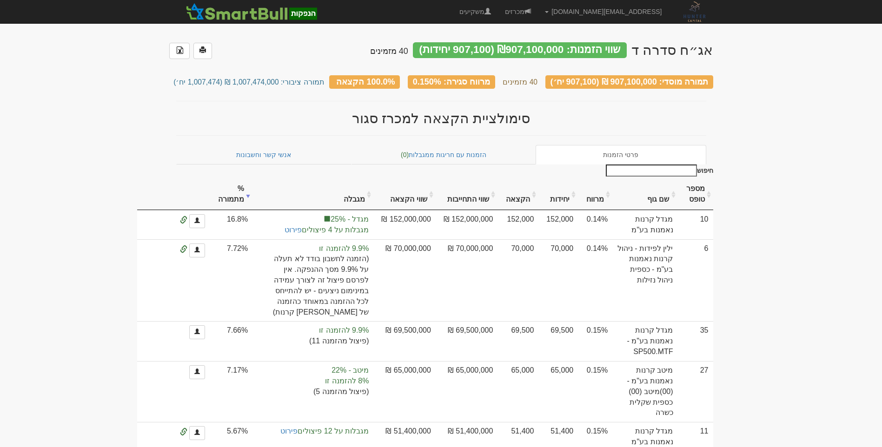
drag, startPoint x: 719, startPoint y: 50, endPoint x: 359, endPoint y: 122, distance: 367.5
drag, startPoint x: 727, startPoint y: 45, endPoint x: 344, endPoint y: 121, distance: 390.7
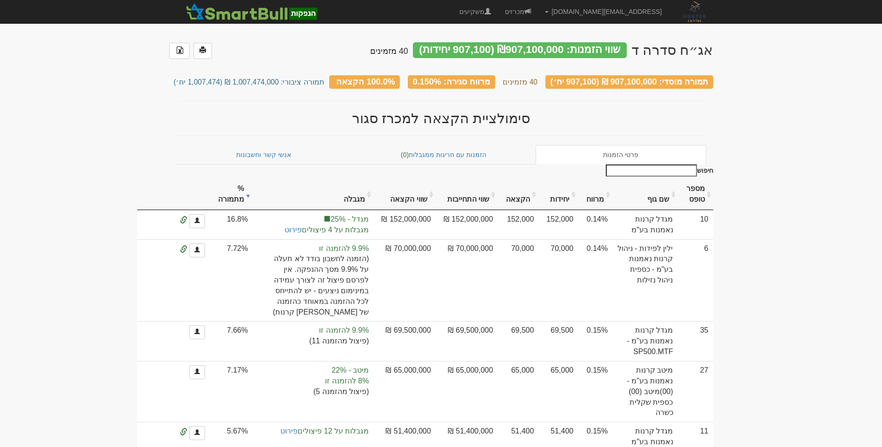
drag, startPoint x: 344, startPoint y: 121, endPoint x: 421, endPoint y: 103, distance: 79.7
drag, startPoint x: 750, startPoint y: 39, endPoint x: 349, endPoint y: 119, distance: 408.2
drag, startPoint x: 349, startPoint y: 119, endPoint x: 400, endPoint y: 107, distance: 52.5
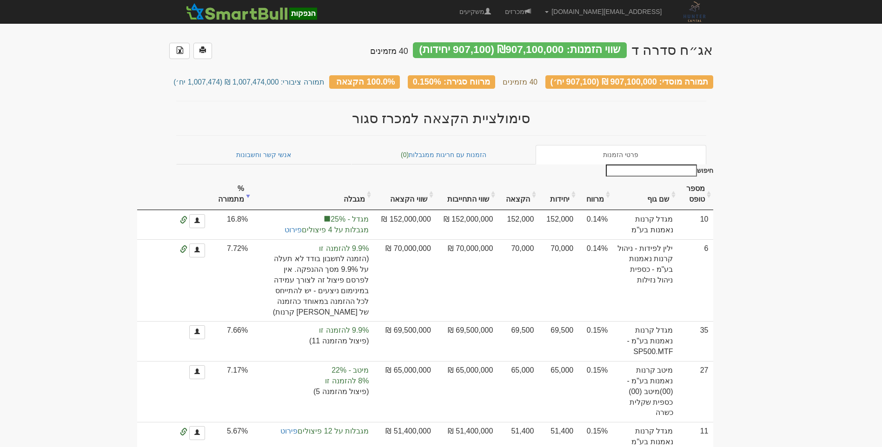
click at [392, 111] on h2 "סימולציית הקצאה למכרז סגור" at bounding box center [441, 118] width 530 height 15
drag, startPoint x: 713, startPoint y: 45, endPoint x: 354, endPoint y: 112, distance: 365.3
drag, startPoint x: 354, startPoint y: 112, endPoint x: 416, endPoint y: 112, distance: 62.3
click at [414, 112] on h2 "סימולציית הקצאה למכרז סגור" at bounding box center [441, 118] width 530 height 15
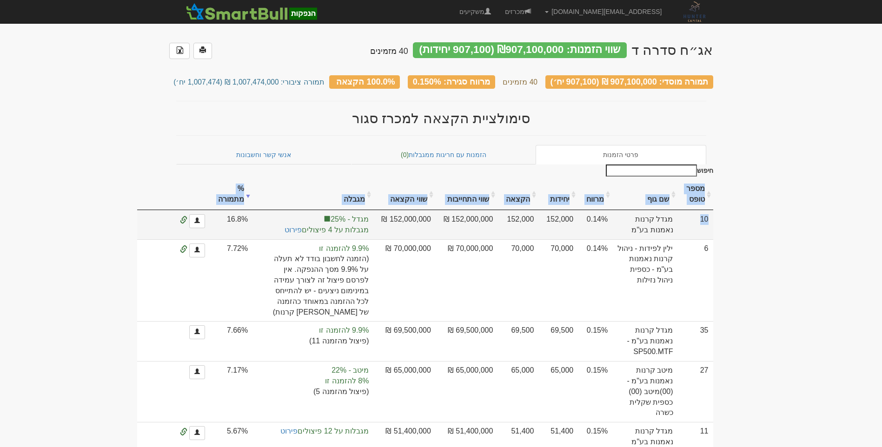
drag, startPoint x: 747, startPoint y: 210, endPoint x: 699, endPoint y: 213, distance: 47.6
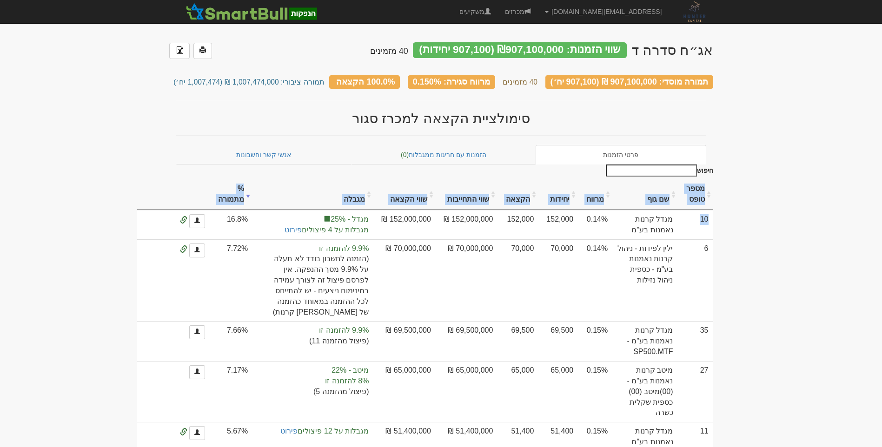
drag, startPoint x: 699, startPoint y: 213, endPoint x: 760, endPoint y: 216, distance: 60.5
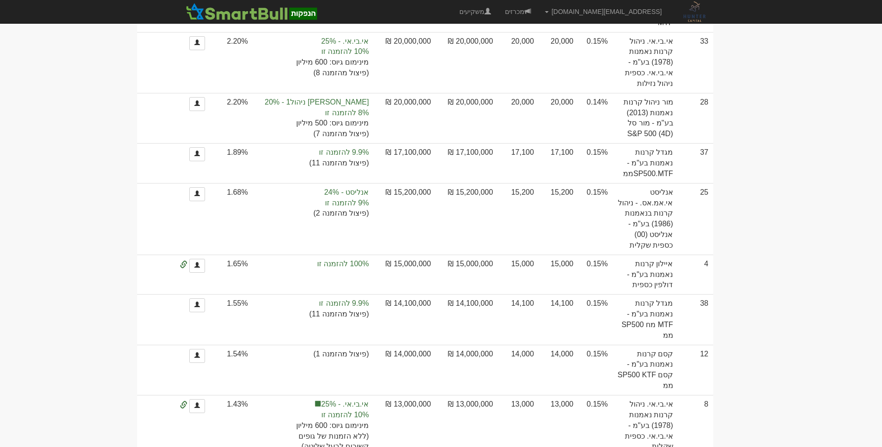
scroll to position [791, 0]
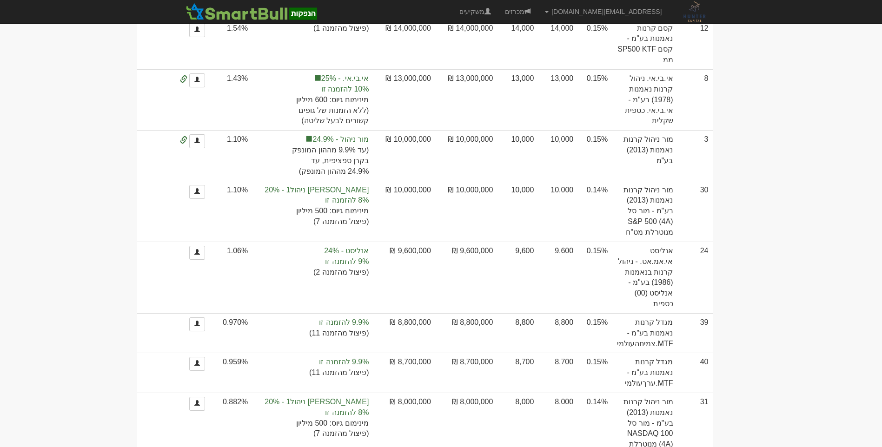
scroll to position [1209, 0]
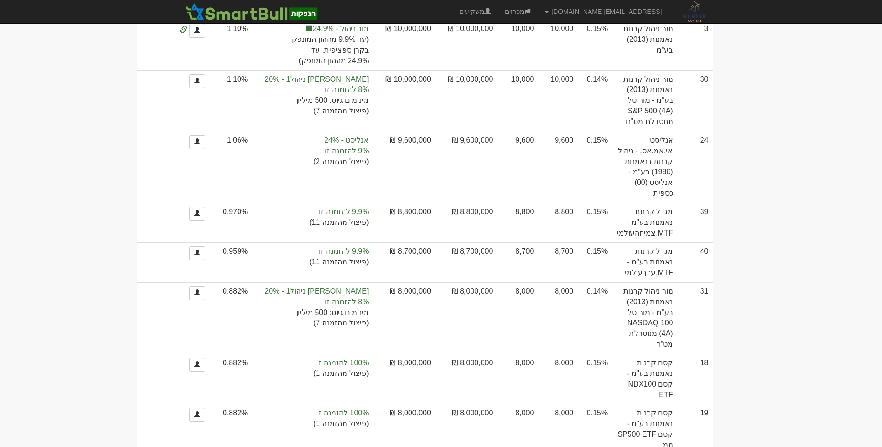
click at [800, 247] on body "amit@huntercapital.co.il הגדרות חשבונות הנפקה תבניות הודעות קיבול" at bounding box center [441, 46] width 882 height 2511
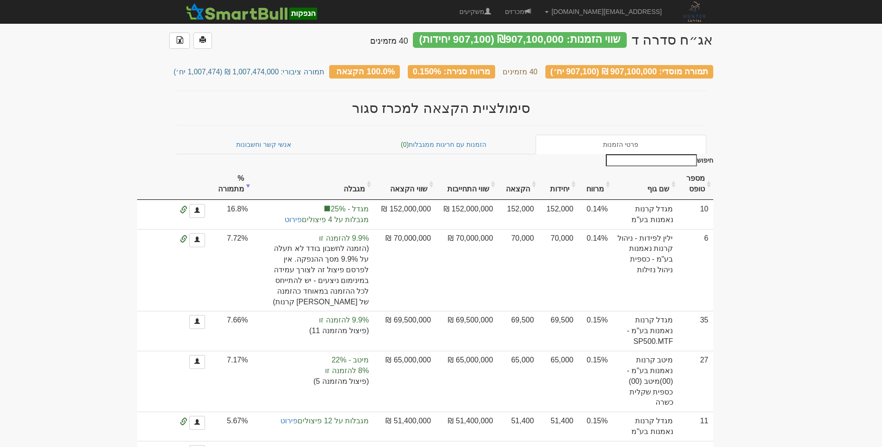
scroll to position [0, 0]
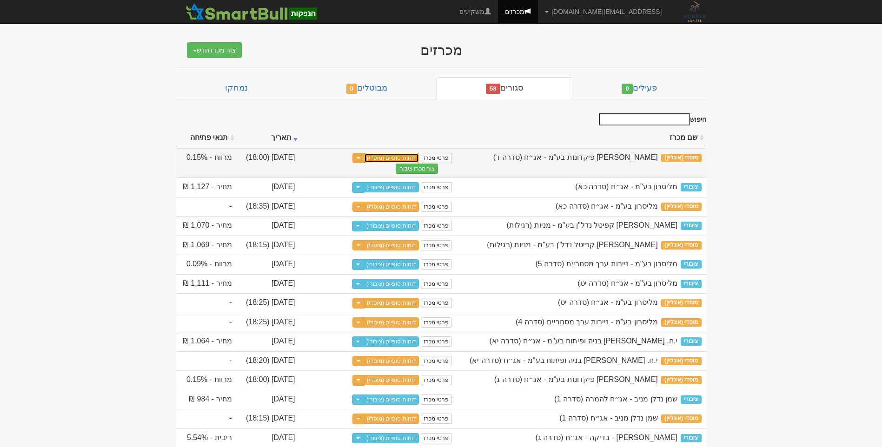
click at [402, 158] on link "דוחות סופיים (מוסדי)" at bounding box center [391, 158] width 55 height 10
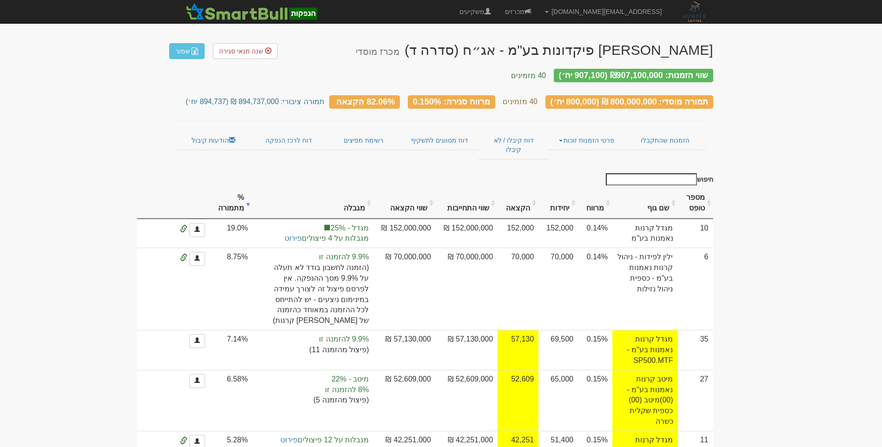
drag, startPoint x: 759, startPoint y: 52, endPoint x: 193, endPoint y: 114, distance: 569.8
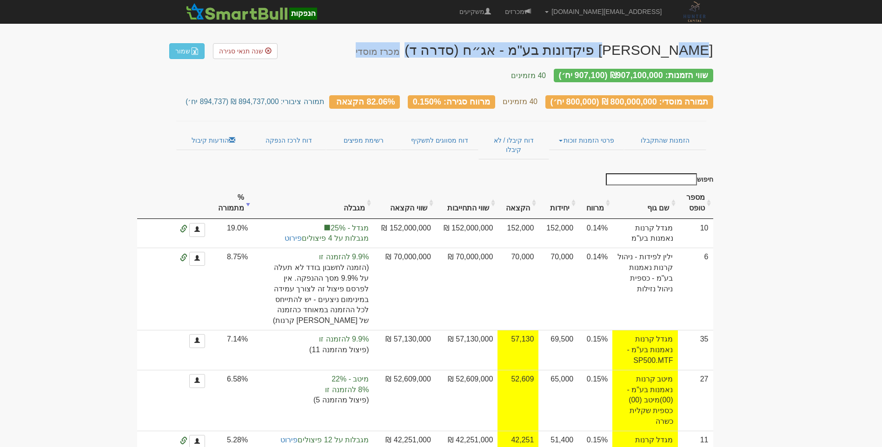
drag, startPoint x: 714, startPoint y: 44, endPoint x: 454, endPoint y: 54, distance: 259.7
drag, startPoint x: 454, startPoint y: 54, endPoint x: 496, endPoint y: 52, distance: 41.4
click at [496, 52] on div "אביעד פיקדונות בע"מ - אג״ח (סדרה ד) מכרז מוסדי" at bounding box center [535, 49] width 358 height 15
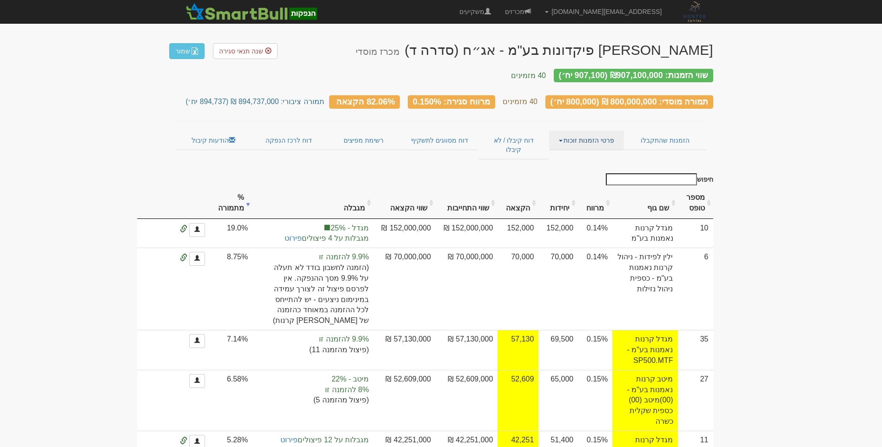
click at [565, 133] on link "פרטי הזמנות זוכות" at bounding box center [586, 141] width 75 height 20
click at [570, 153] on link "אנשי קשר וחשבונות" at bounding box center [586, 159] width 73 height 12
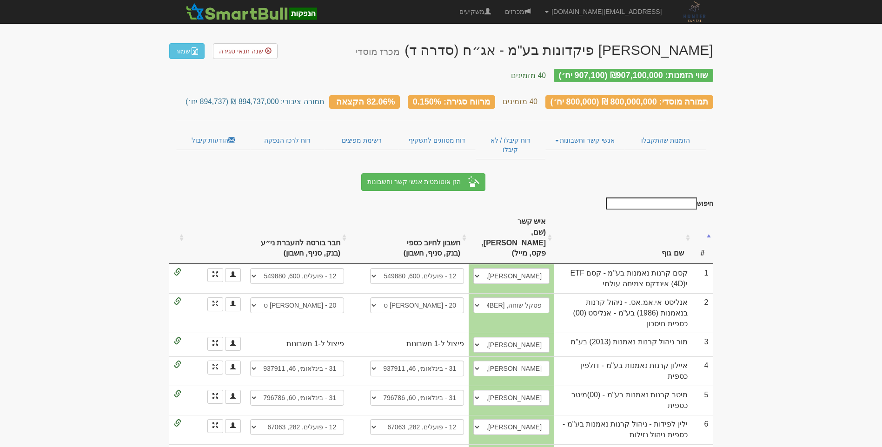
click at [684, 198] on input "חיפוש" at bounding box center [651, 204] width 91 height 12
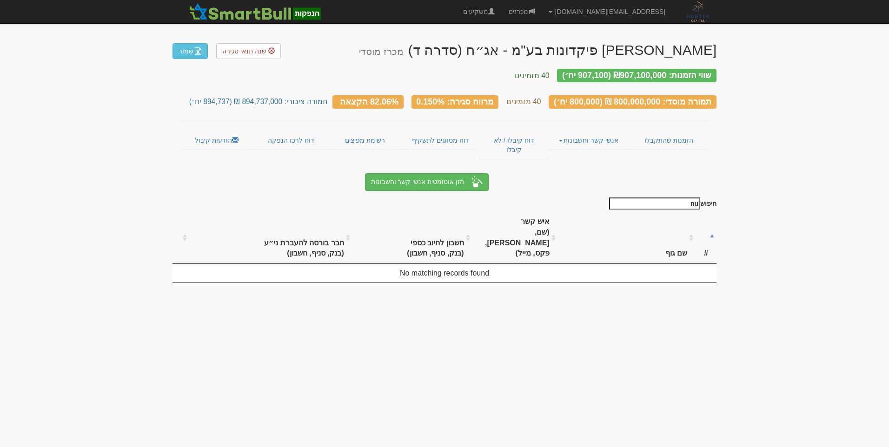
type input "n"
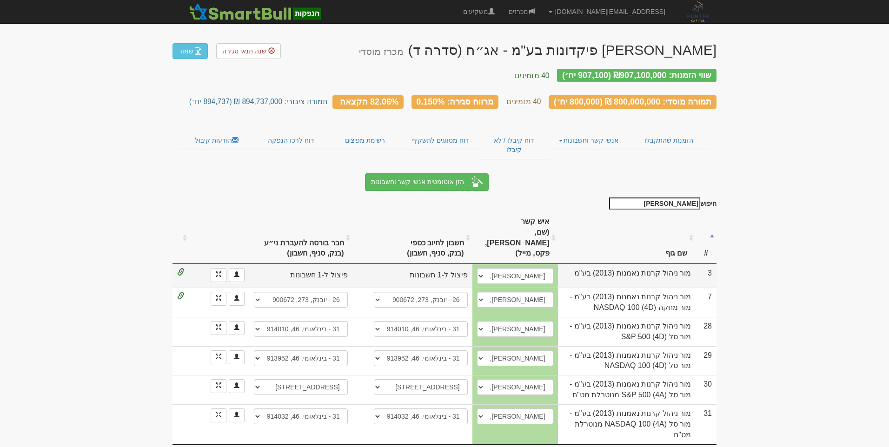
type input "[PERSON_NAME]"
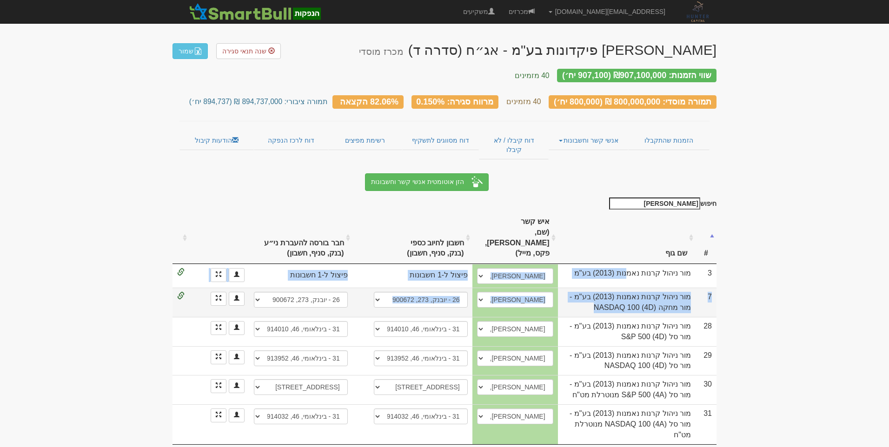
drag, startPoint x: 695, startPoint y: 235, endPoint x: 352, endPoint y: 266, distance: 344.6
click at [352, 266] on tbody "3 [PERSON_NAME] ניהול קרנות נאמנות (2013) בע"מ [PERSON_NAME], 050-4548840, [US_…" at bounding box center [445, 354] width 544 height 180
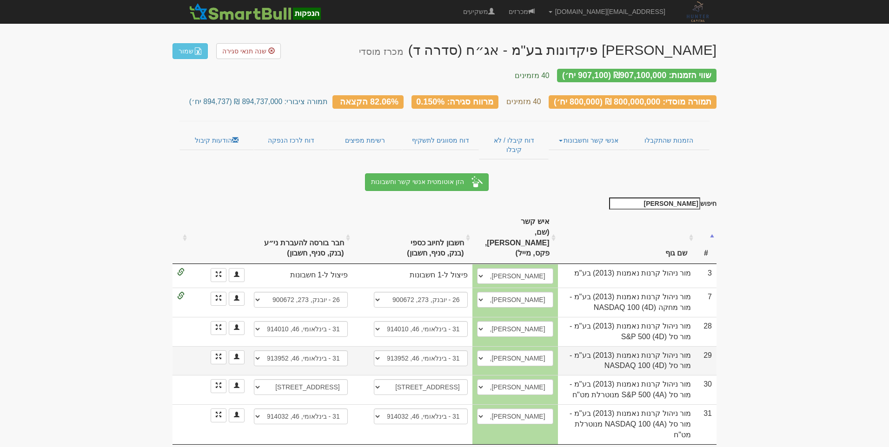
click at [702, 346] on td "29" at bounding box center [706, 360] width 21 height 29
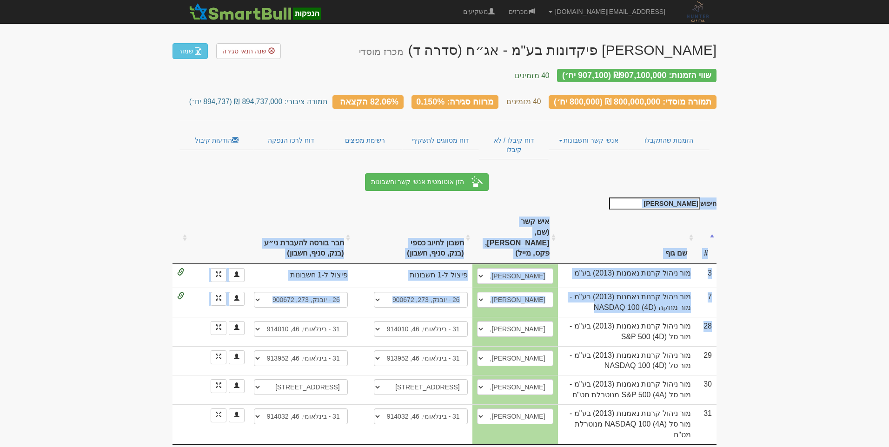
drag, startPoint x: 691, startPoint y: 287, endPoint x: 160, endPoint y: 386, distance: 539.8
click at [160, 386] on body "[EMAIL_ADDRESS][DOMAIN_NAME] הגדרות חשבונות הנפקה תבניות הודעות קיבול" at bounding box center [444, 227] width 889 height 454
drag, startPoint x: 160, startPoint y: 386, endPoint x: 59, endPoint y: 362, distance: 104.1
click at [59, 362] on body "[EMAIL_ADDRESS][DOMAIN_NAME] הגדרות חשבונות הנפקה תבניות הודעות קיבול" at bounding box center [444, 227] width 889 height 454
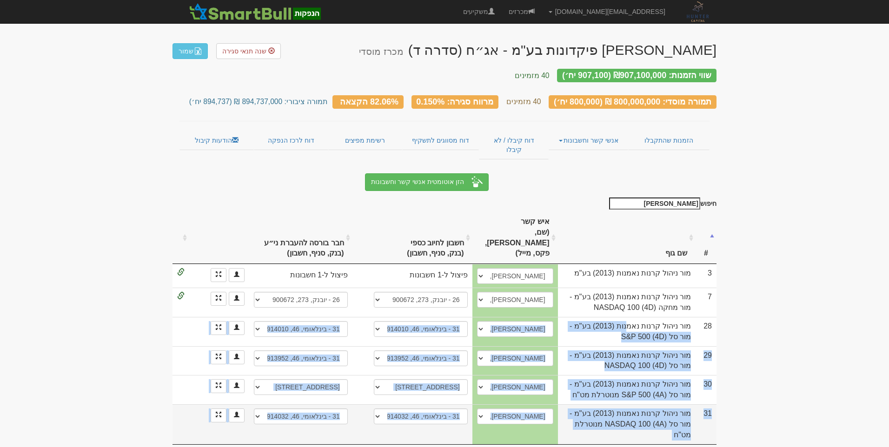
drag, startPoint x: 692, startPoint y: 286, endPoint x: 204, endPoint y: 381, distance: 496.9
click at [204, 381] on tbody "3 [PERSON_NAME] ניהול קרנות נאמנות (2013) בע"מ [PERSON_NAME], 050-4548840, [US_…" at bounding box center [445, 354] width 544 height 180
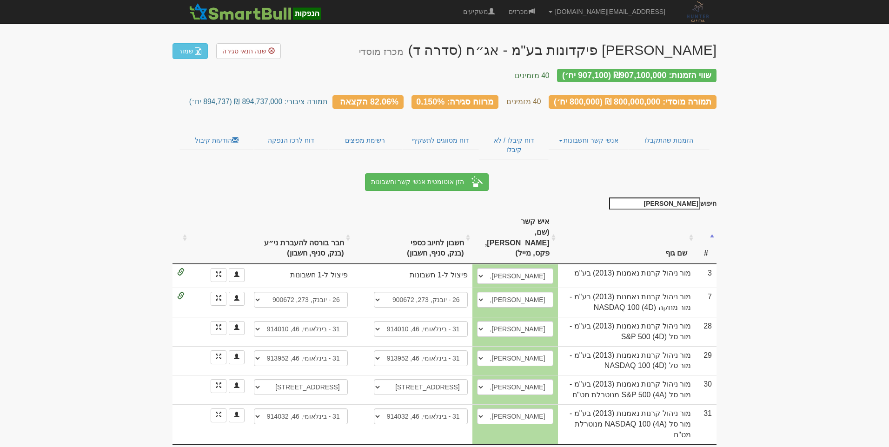
click at [364, 419] on body "[EMAIL_ADDRESS][DOMAIN_NAME] הגדרות חשבונות הנפקה תבניות הודעות קיבול" at bounding box center [444, 227] width 889 height 454
drag, startPoint x: 728, startPoint y: 213, endPoint x: 716, endPoint y: 215, distance: 12.2
click at [716, 215] on body "[EMAIL_ADDRESS][DOMAIN_NAME] הגדרות חשבונות הנפקה תבניות הודעות קיבול" at bounding box center [444, 227] width 889 height 454
drag, startPoint x: 716, startPoint y: 215, endPoint x: 792, endPoint y: 228, distance: 76.8
click at [792, 228] on body "[EMAIL_ADDRESS][DOMAIN_NAME] הגדרות חשבונות הנפקה תבניות הודעות קיבול" at bounding box center [444, 227] width 889 height 454
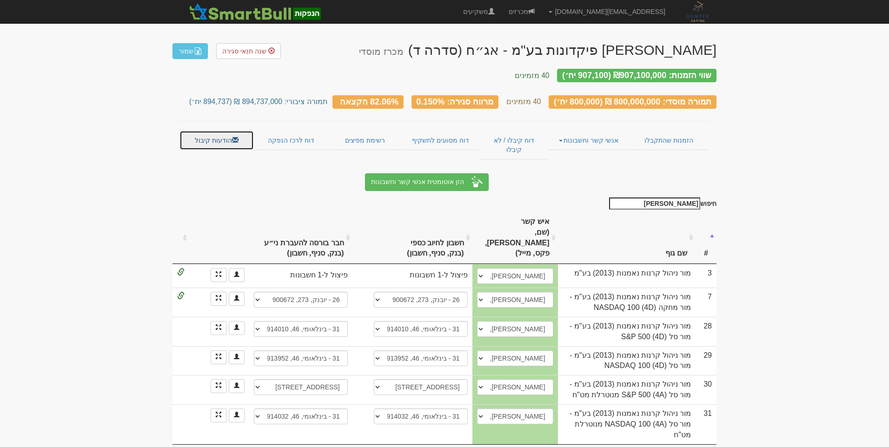
click at [197, 135] on link "הודעות קיבול" at bounding box center [217, 141] width 74 height 20
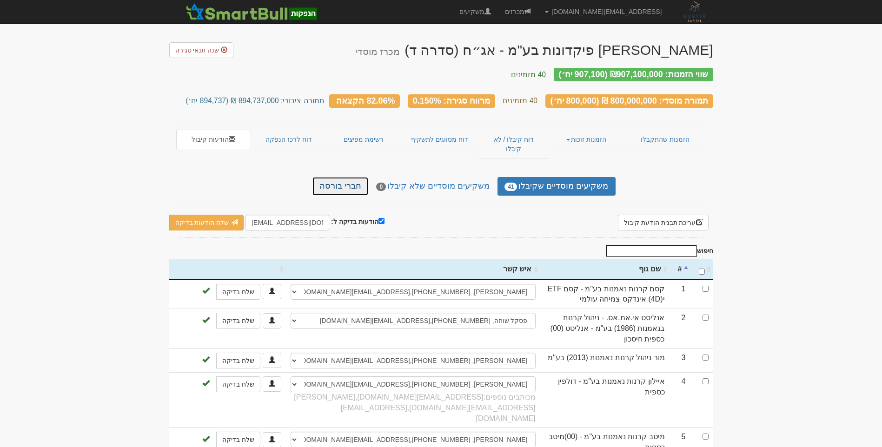
click at [351, 177] on link "חברי בורסה" at bounding box center [340, 186] width 56 height 19
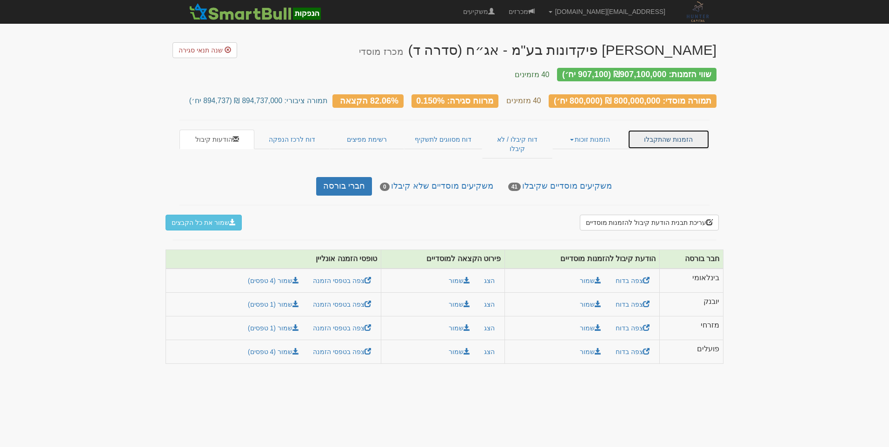
click at [681, 130] on link "הזמנות שהתקבלו" at bounding box center [669, 140] width 82 height 20
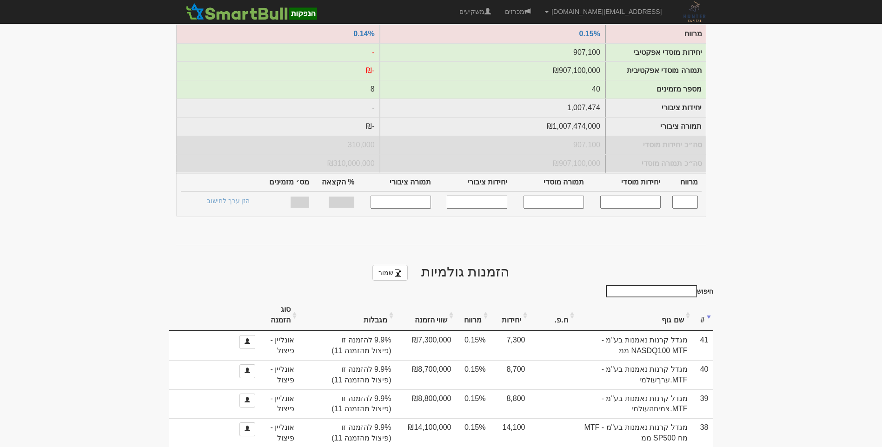
scroll to position [279, 0]
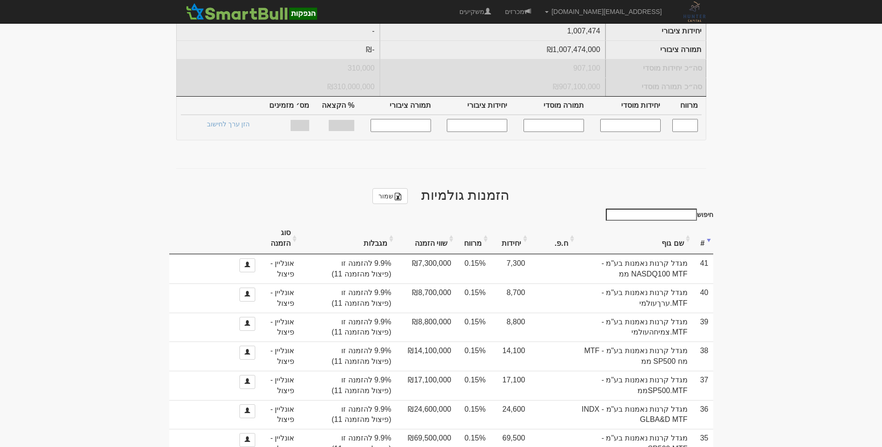
click at [681, 209] on input "חיפוש" at bounding box center [651, 215] width 91 height 12
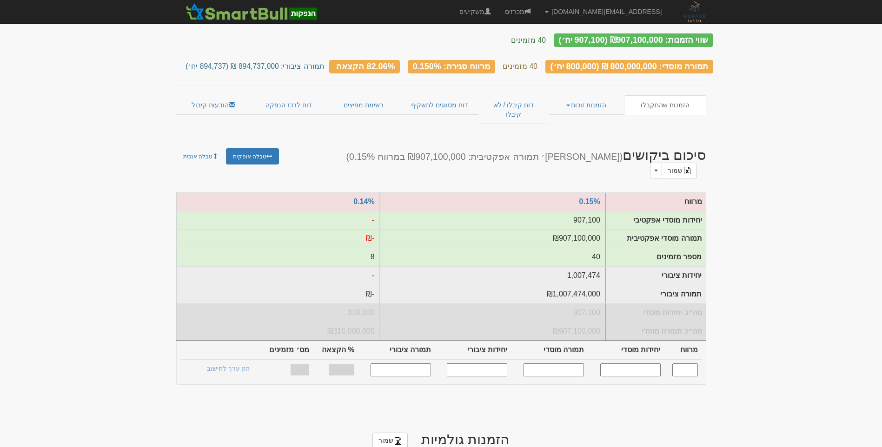
scroll to position [0, 0]
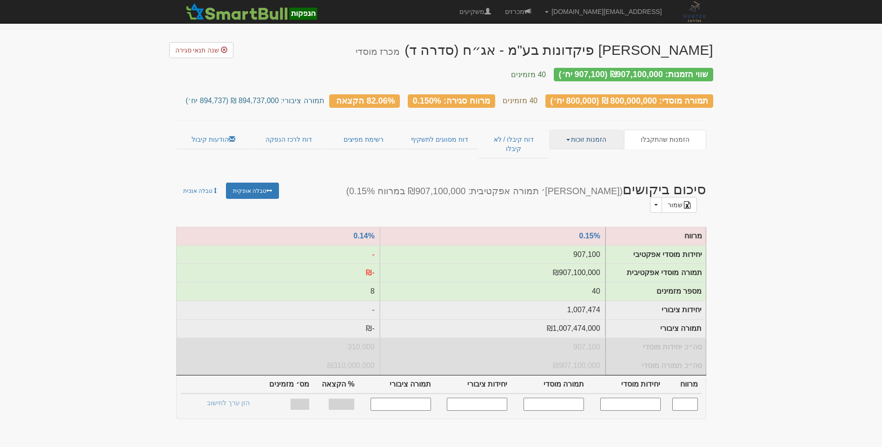
type input "[PERSON_NAME]"
click at [585, 130] on link "הזמנות זוכות" at bounding box center [586, 140] width 75 height 20
click at [578, 165] on link "אנשי קשר וחשבונות" at bounding box center [586, 170] width 73 height 12
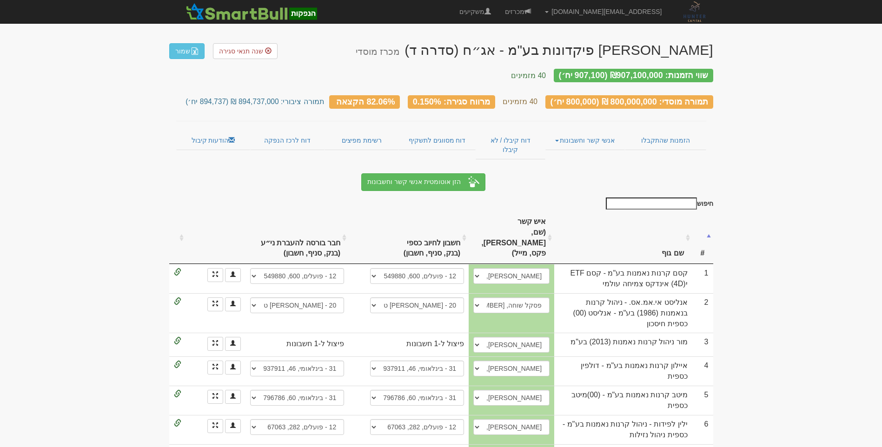
click at [678, 198] on input "חיפוש" at bounding box center [651, 204] width 91 height 12
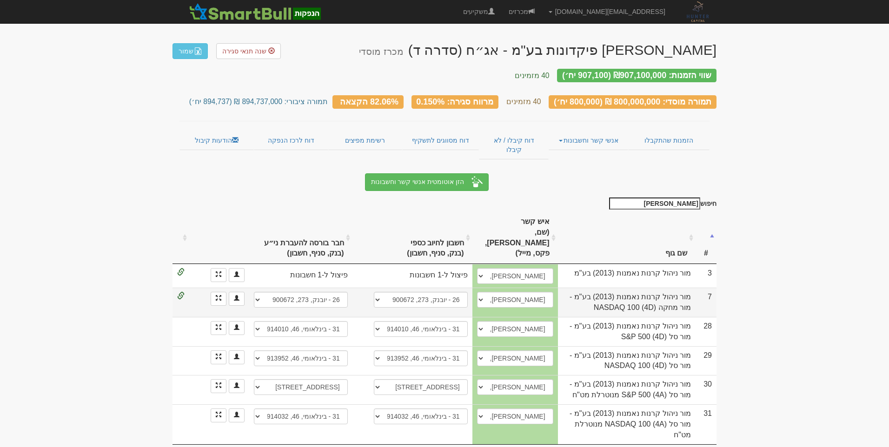
type input "מור"
click at [174, 288] on td at bounding box center [181, 302] width 17 height 29
click at [177, 288] on td at bounding box center [181, 302] width 17 height 29
click at [180, 293] on span at bounding box center [180, 296] width 7 height 7
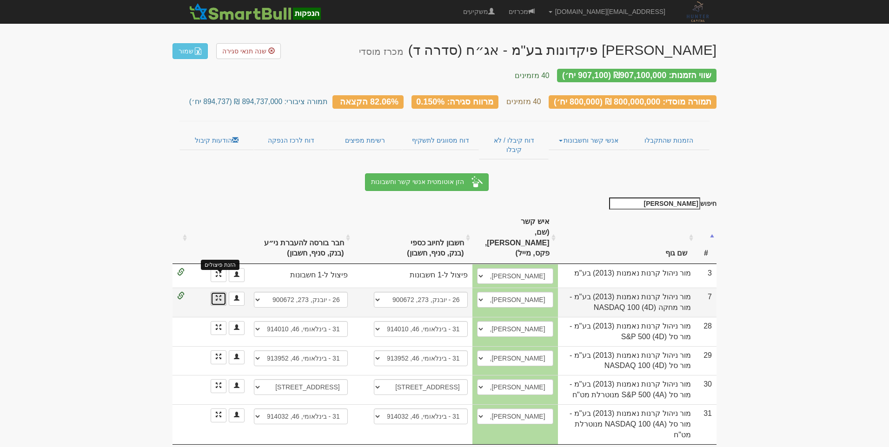
click at [219, 295] on span at bounding box center [219, 298] width 6 height 6
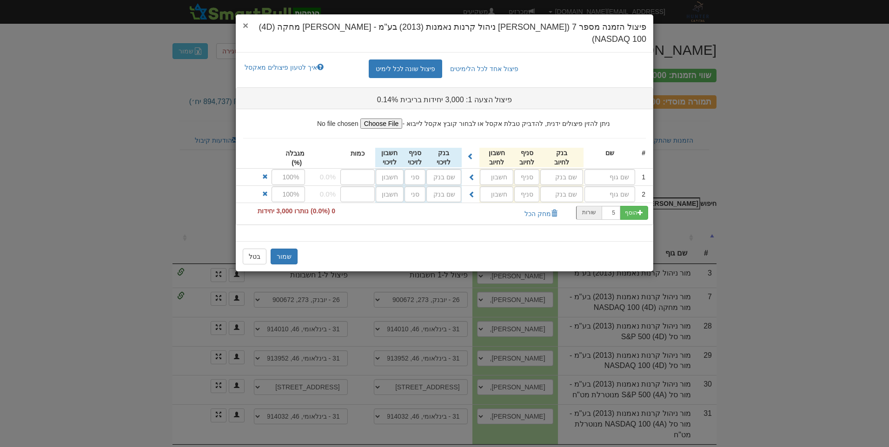
click at [244, 27] on span "×" at bounding box center [246, 25] width 6 height 11
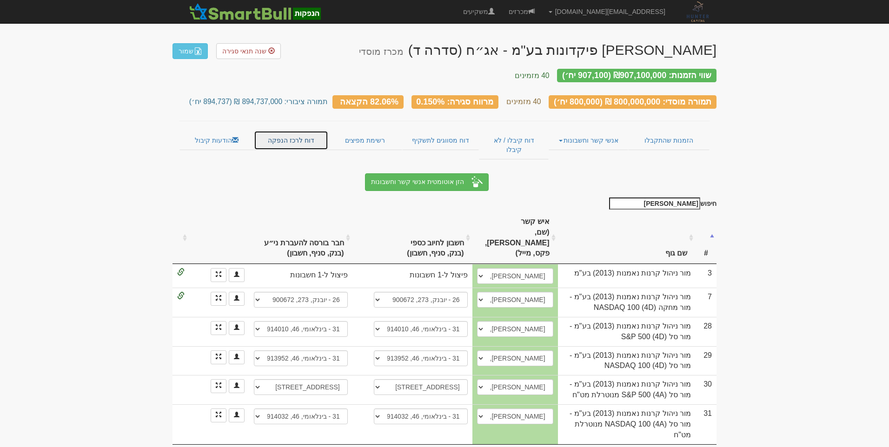
click at [312, 136] on link "דוח לרכז הנפקה" at bounding box center [291, 141] width 74 height 20
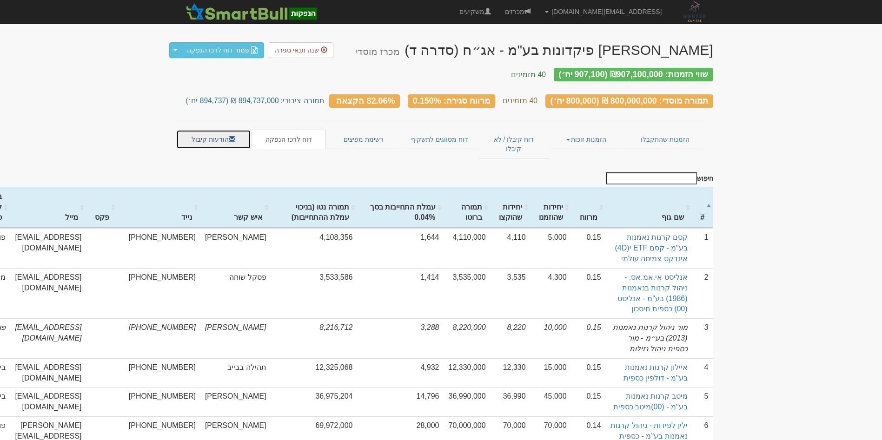
click at [223, 134] on link "הודעות קיבול" at bounding box center [213, 140] width 75 height 20
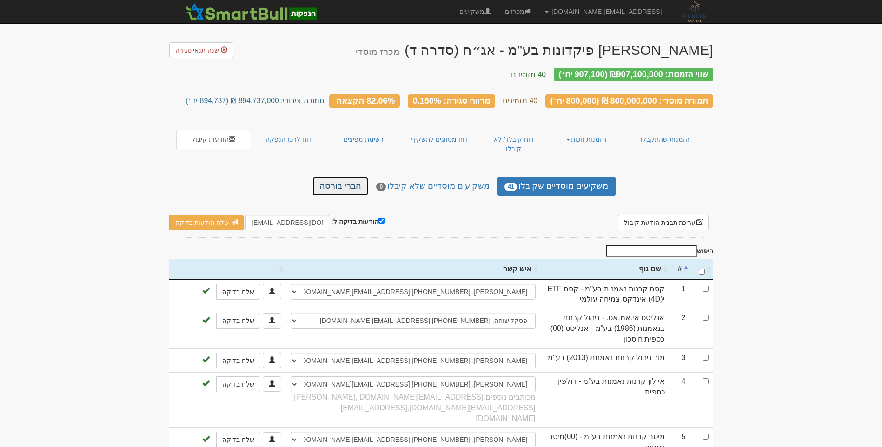
click at [363, 177] on link "חברי בורסה" at bounding box center [340, 186] width 56 height 19
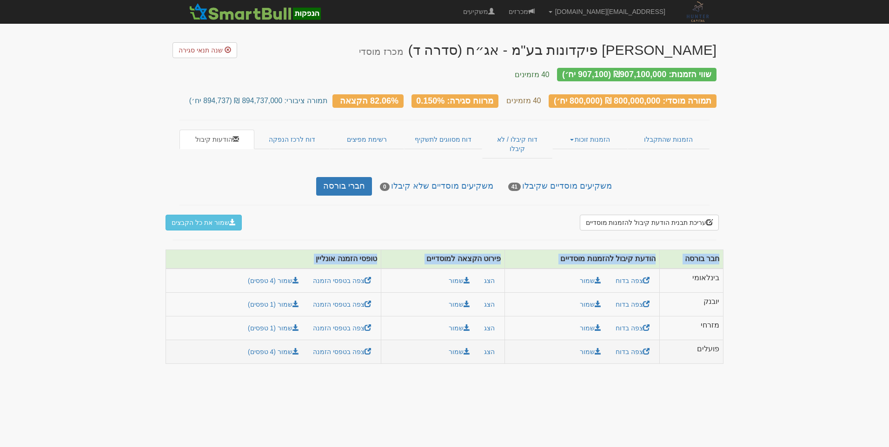
drag, startPoint x: 718, startPoint y: 263, endPoint x: 215, endPoint y: 332, distance: 508.3
click at [215, 332] on tbody "בינלאומי צפה בדוח שמור הצג שמור" at bounding box center [445, 316] width 558 height 95
drag, startPoint x: 215, startPoint y: 332, endPoint x: 424, endPoint y: 419, distance: 226.4
click at [424, 419] on body "[EMAIL_ADDRESS][DOMAIN_NAME] הגדרות חשבונות הנפקה תבניות הודעות קיבול" at bounding box center [444, 223] width 889 height 447
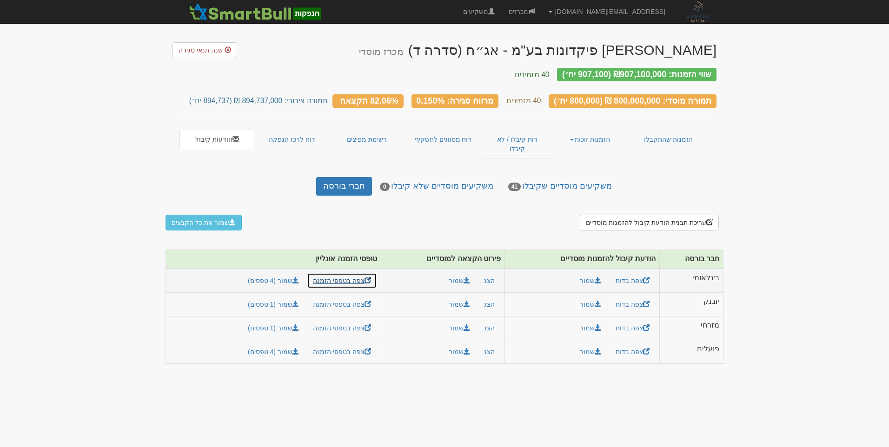
click at [335, 273] on link "צפה בטפסי הזמנה" at bounding box center [342, 281] width 70 height 16
click at [331, 297] on link "צפה בטפסי הזמנה" at bounding box center [342, 305] width 70 height 16
click at [282, 134] on link "דוח לרכז הנפקה" at bounding box center [291, 140] width 75 height 20
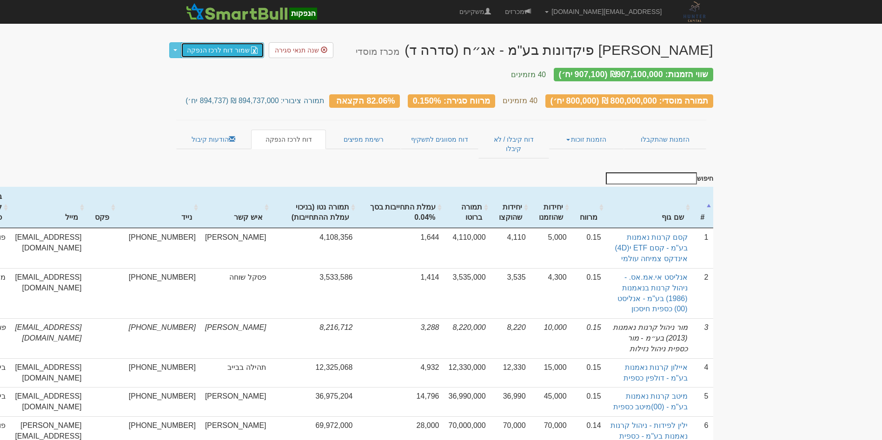
click at [207, 51] on link "שמור דוח לרכז הנפקה" at bounding box center [223, 50] width 84 height 16
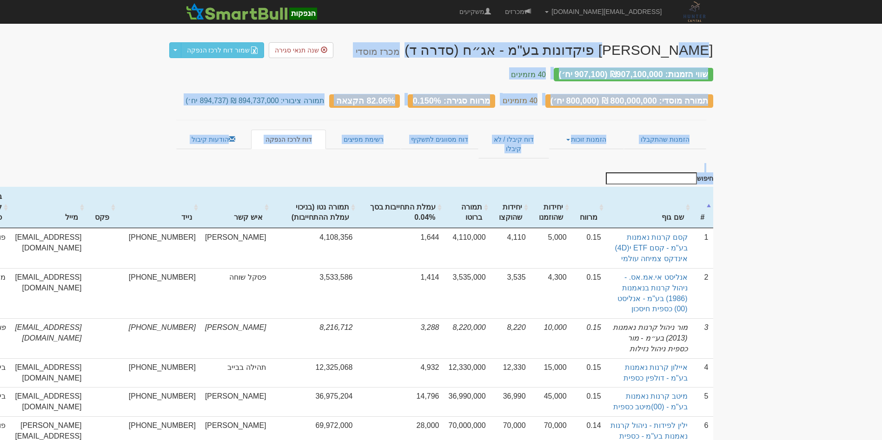
drag, startPoint x: 717, startPoint y: 47, endPoint x: 751, endPoint y: 208, distance: 165.0
drag, startPoint x: 751, startPoint y: 208, endPoint x: 794, endPoint y: 185, distance: 48.3
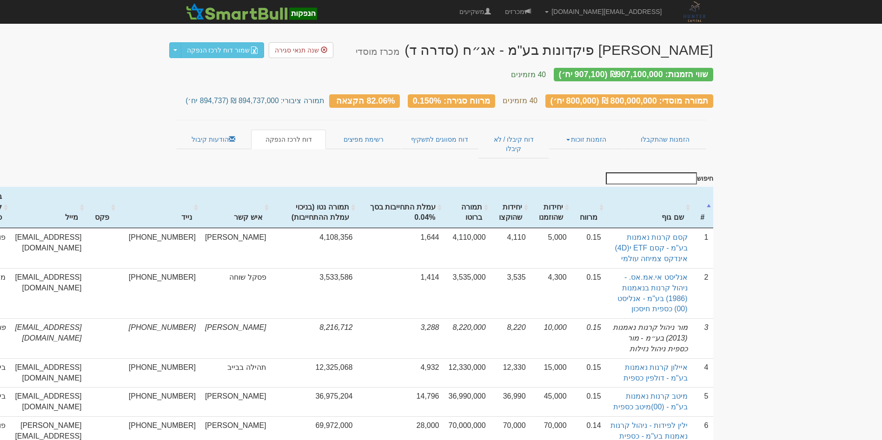
click at [452, 48] on div "אביעד פיקדונות בע"מ - אג״ח (סדרה ד) מכרז מוסדי שנה תנאי סגירה שמור דוח לרכז הנפ…" at bounding box center [441, 45] width 544 height 25
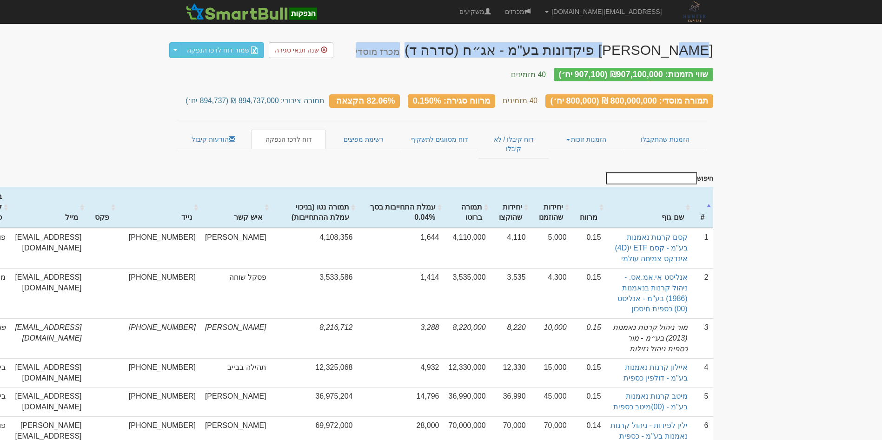
drag, startPoint x: 430, startPoint y: 48, endPoint x: 454, endPoint y: 52, distance: 24.5
click at [454, 52] on div "אביעד פיקדונות בע"מ - אג״ח (סדרה ד) מכרז מוסדי שנה תנאי סגירה שמור דוח לרכז הנפ…" at bounding box center [441, 45] width 544 height 25
click at [601, 50] on div "אביעד פיקדונות בע"מ - אג״ח (סדרה ד) מכרז מוסדי" at bounding box center [535, 49] width 358 height 15
drag, startPoint x: 711, startPoint y: 50, endPoint x: 722, endPoint y: 57, distance: 13.2
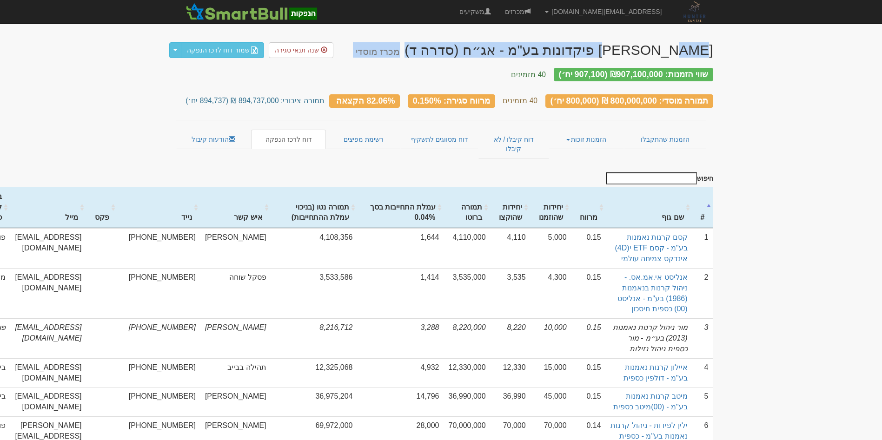
drag, startPoint x: 716, startPoint y: 48, endPoint x: 455, endPoint y: 51, distance: 260.9
click at [400, 51] on small "מכרז מוסדי" at bounding box center [378, 52] width 44 height 10
drag, startPoint x: 451, startPoint y: 52, endPoint x: 454, endPoint y: 55, distance: 4.9
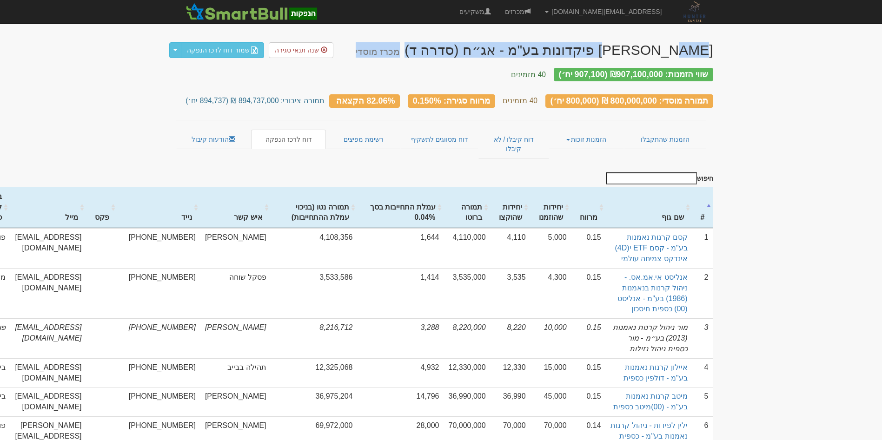
click at [454, 55] on div "אביעד פיקדונות בע"מ - אג״ח (סדרה ד) מכרז מוסדי שנה תנאי סגירה שמור דוח לרכז הנפ…" at bounding box center [441, 45] width 544 height 25
drag, startPoint x: 454, startPoint y: 55, endPoint x: 511, endPoint y: 55, distance: 57.2
click at [511, 55] on div "אביעד פיקדונות בע"מ - אג״ח (סדרה ד) מכרז מוסדי" at bounding box center [535, 49] width 358 height 15
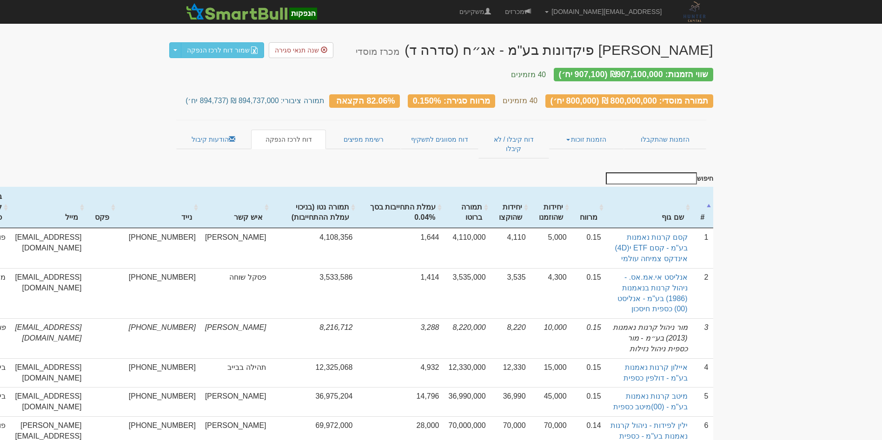
drag, startPoint x: 717, startPoint y: 46, endPoint x: 452, endPoint y: 51, distance: 264.2
click at [400, 51] on small "מכרז מוסדי" at bounding box center [378, 52] width 44 height 10
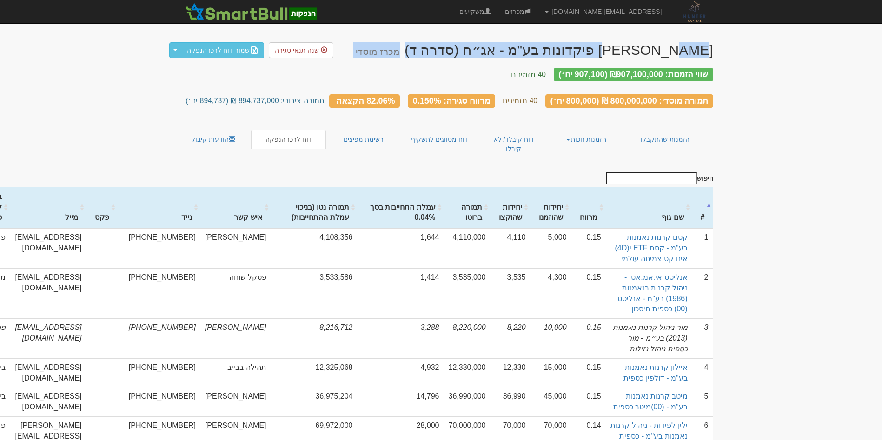
click at [400, 51] on small "מכרז מוסדי" at bounding box center [378, 52] width 44 height 10
click at [571, 48] on div "אביעד פיקדונות בע"מ - אג״ח (סדרה ד) מכרז מוסדי" at bounding box center [535, 49] width 358 height 15
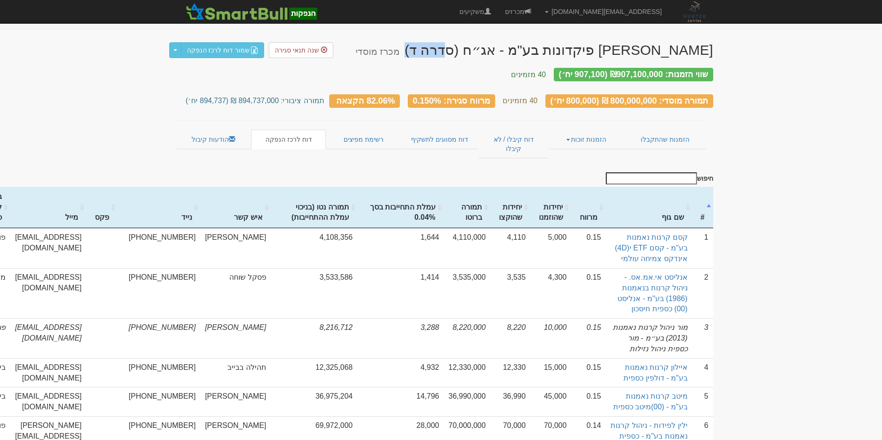
drag, startPoint x: 507, startPoint y: 48, endPoint x: 546, endPoint y: 50, distance: 39.1
click at [546, 50] on div "אביעד פיקדונות בע"מ - אג״ח (סדרה ד) מכרז מוסדי" at bounding box center [535, 49] width 358 height 15
drag, startPoint x: 546, startPoint y: 50, endPoint x: 562, endPoint y: 48, distance: 15.5
click at [562, 48] on div "אביעד פיקדונות בע"מ - אג״ח (סדרה ד) מכרז מוסדי" at bounding box center [535, 49] width 358 height 15
drag, startPoint x: 558, startPoint y: 49, endPoint x: 583, endPoint y: 50, distance: 25.6
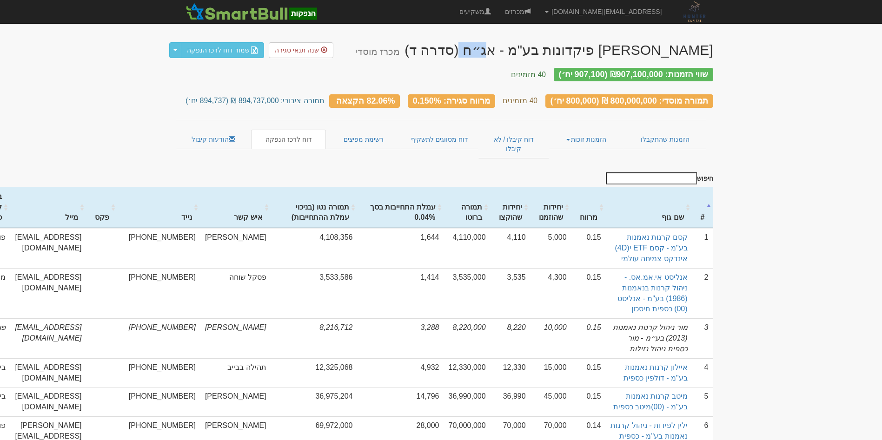
click at [583, 50] on div "אביעד פיקדונות בע"מ - אג״ח (סדרה ד) מכרז מוסדי" at bounding box center [535, 49] width 358 height 15
drag, startPoint x: 583, startPoint y: 50, endPoint x: 594, endPoint y: 52, distance: 11.3
click at [594, 52] on div "אביעד פיקדונות בע"מ - אג״ח (סדרה ד) מכרז מוסדי" at bounding box center [535, 49] width 358 height 15
click at [592, 50] on div "אביעד פיקדונות בע"מ - אג״ח (סדרה ד) מכרז מוסדי" at bounding box center [535, 49] width 358 height 15
click at [597, 52] on div "אביעד פיקדונות בע"מ - אג״ח (סדרה ד) מכרז מוסדי" at bounding box center [535, 49] width 358 height 15
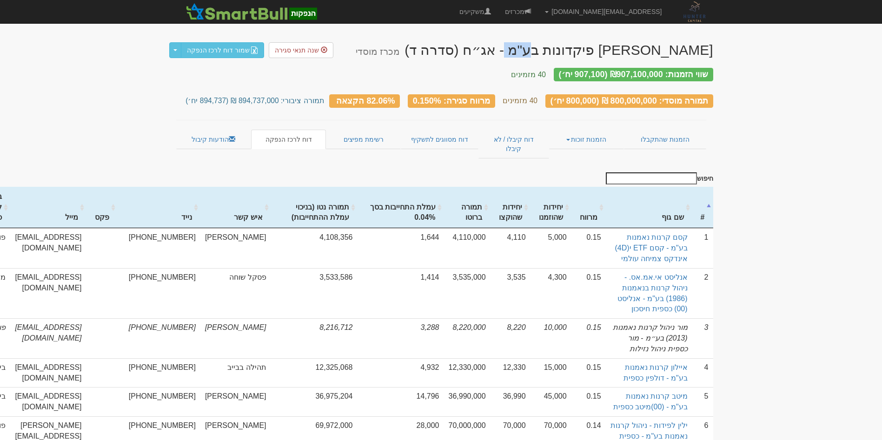
drag, startPoint x: 598, startPoint y: 52, endPoint x: 622, endPoint y: 51, distance: 24.2
click at [622, 51] on div "אביעד פיקדונות בע"מ - אג״ח (סדרה ד) מכרז מוסדי" at bounding box center [535, 49] width 358 height 15
drag, startPoint x: 622, startPoint y: 51, endPoint x: 641, endPoint y: 51, distance: 18.6
click at [641, 51] on div "אביעד פיקדונות בע"מ - אג״ח (סדרה ד) מכרז מוסדי" at bounding box center [535, 49] width 358 height 15
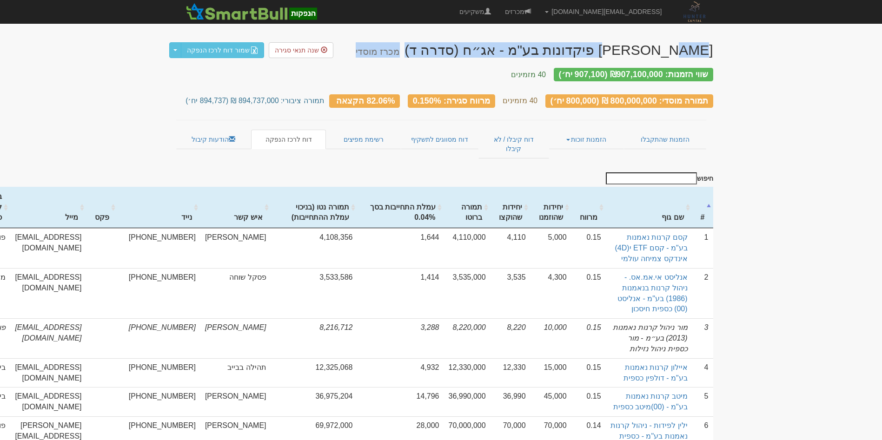
drag, startPoint x: 713, startPoint y: 47, endPoint x: 455, endPoint y: 53, distance: 258.6
drag, startPoint x: 455, startPoint y: 53, endPoint x: 588, endPoint y: 52, distance: 133.5
click at [585, 53] on div "אביעד פיקדונות בע"מ - אג״ח (סדרה ד) מכרז מוסדי" at bounding box center [535, 49] width 358 height 15
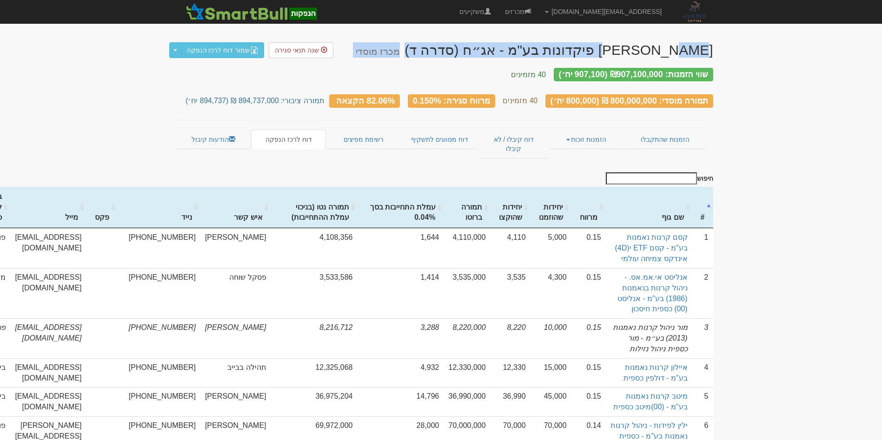
drag, startPoint x: 710, startPoint y: 51, endPoint x: 560, endPoint y: 52, distance: 149.7
click at [560, 52] on div "אביעד פיקדונות בע"מ - אג״ח (סדרה ד) מכרז מוסדי" at bounding box center [535, 49] width 358 height 15
drag, startPoint x: 718, startPoint y: 49, endPoint x: 454, endPoint y: 52, distance: 263.7
drag, startPoint x: 454, startPoint y: 52, endPoint x: 513, endPoint y: 53, distance: 59.5
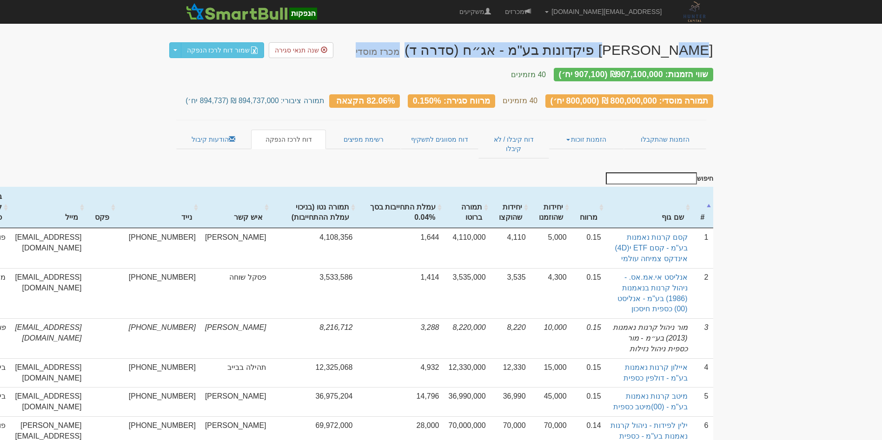
click at [513, 53] on div "אביעד פיקדונות בע"מ - אג״ח (סדרה ד) מכרז מוסדי" at bounding box center [535, 49] width 358 height 15
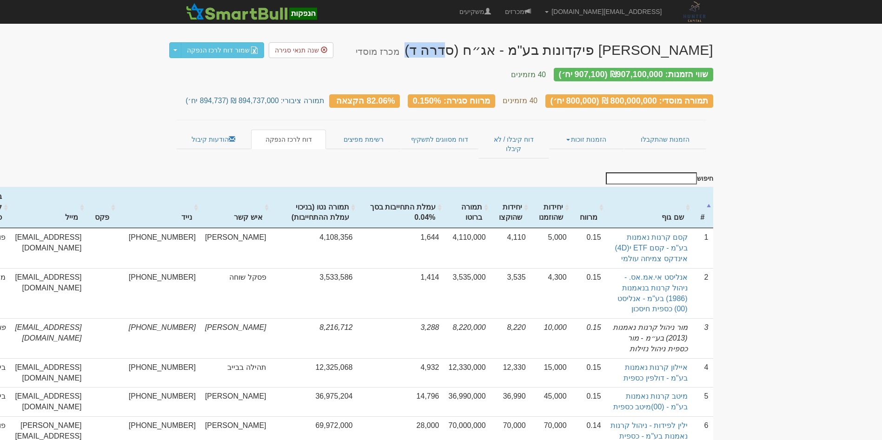
drag, startPoint x: 548, startPoint y: 49, endPoint x: 508, endPoint y: 53, distance: 40.6
click at [508, 53] on div "אביעד פיקדונות בע"מ - אג״ח (סדרה ד) מכרז מוסדי" at bounding box center [535, 49] width 358 height 15
drag, startPoint x: 508, startPoint y: 53, endPoint x: 565, endPoint y: 50, distance: 57.2
click at [541, 51] on div "אביעד פיקדונות בע"מ - אג״ח (סדרה ד) מכרז מוסדי" at bounding box center [535, 49] width 358 height 15
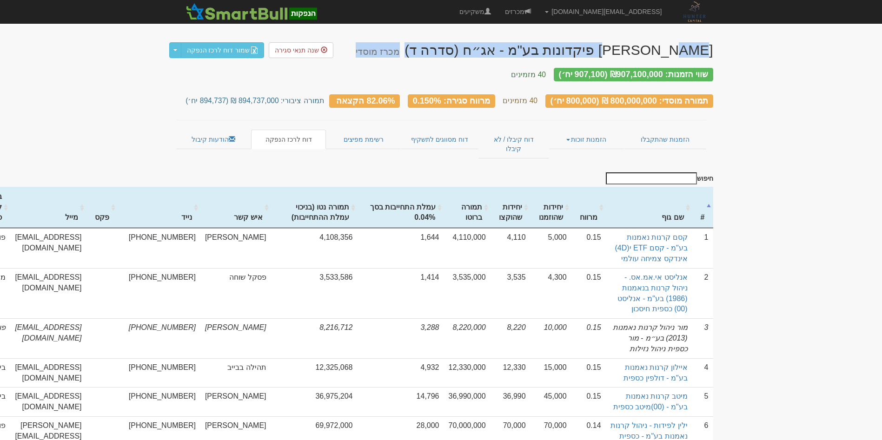
drag, startPoint x: 710, startPoint y: 54, endPoint x: 455, endPoint y: 52, distance: 254.8
click at [455, 52] on div "אביעד פיקדונות בע"מ - אג״ח (סדרה ד) מכרז מוסדי" at bounding box center [535, 49] width 358 height 15
drag, startPoint x: 455, startPoint y: 52, endPoint x: 526, endPoint y: 54, distance: 71.2
click at [525, 54] on div "אביעד פיקדונות בע"מ - אג״ח (סדרה ד) מכרז מוסדי" at bounding box center [535, 49] width 358 height 15
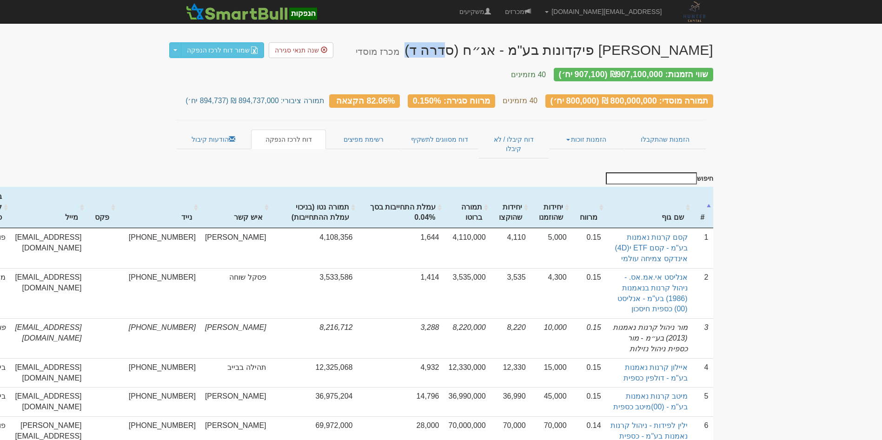
drag, startPoint x: 546, startPoint y: 49, endPoint x: 506, endPoint y: 50, distance: 40.0
click at [506, 50] on div "אביעד פיקדונות בע"מ - אג״ח (סדרה ד) מכרז מוסדי" at bounding box center [535, 49] width 358 height 15
drag, startPoint x: 506, startPoint y: 50, endPoint x: 521, endPoint y: 55, distance: 15.7
click at [520, 50] on div "אביעד פיקדונות בע"מ - אג״ח (סדרה ד) מכרז מוסדי" at bounding box center [535, 49] width 358 height 15
click at [293, 130] on link "דוח לרכז הנפקה" at bounding box center [288, 140] width 75 height 20
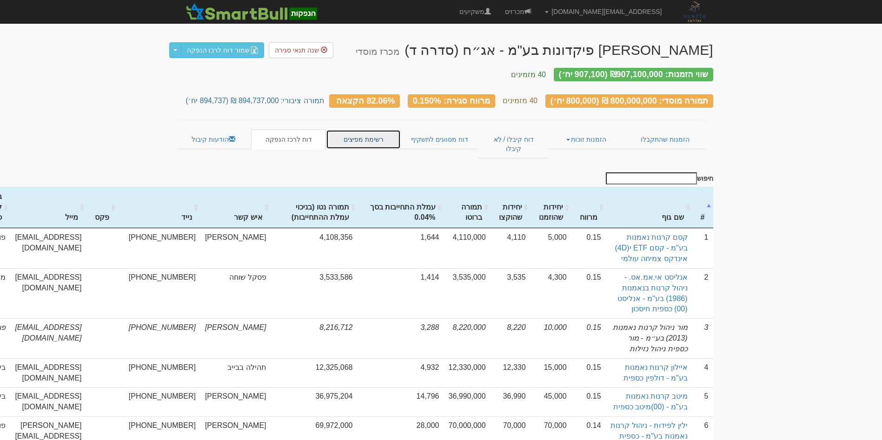
click at [376, 134] on link "רשימת מפיצים" at bounding box center [363, 140] width 74 height 20
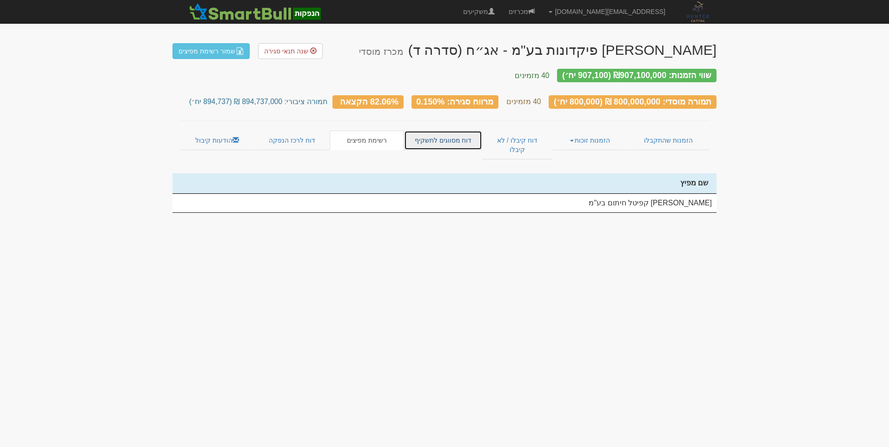
click at [456, 131] on link "דוח מסווגים לתשקיף" at bounding box center [443, 141] width 78 height 20
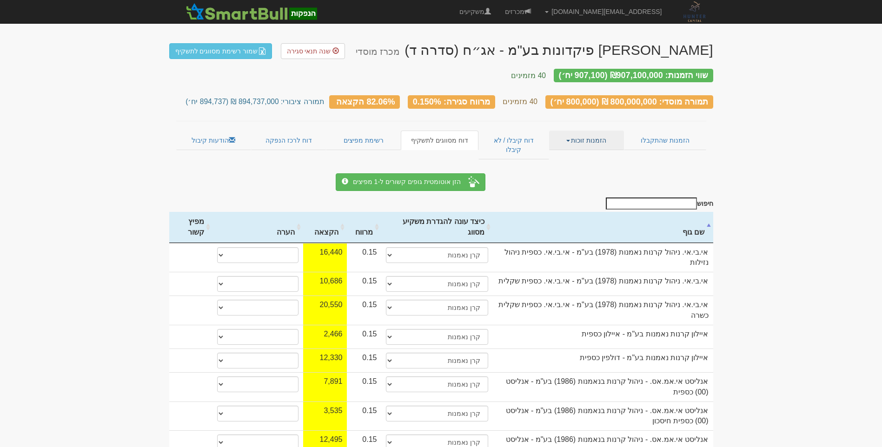
click at [571, 131] on link "הזמנות זוכות" at bounding box center [586, 141] width 75 height 20
click at [574, 153] on link "פרטי הזמנות זוכות" at bounding box center [586, 159] width 73 height 12
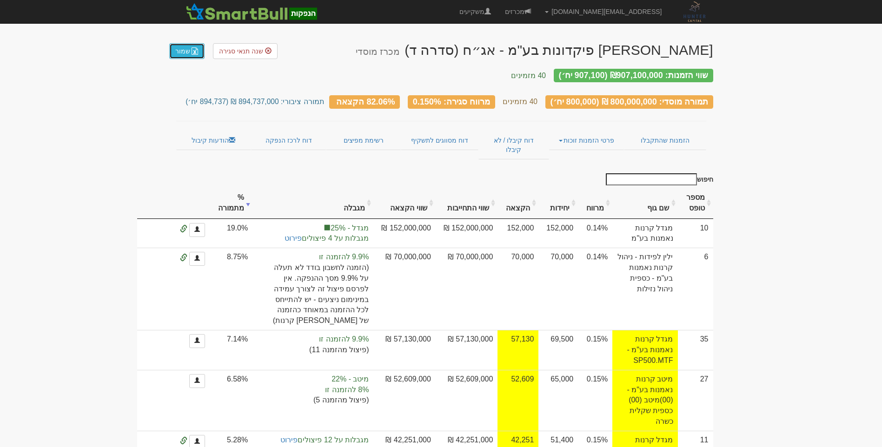
click at [189, 48] on link "שמור" at bounding box center [186, 51] width 35 height 16
click at [648, 133] on link "הזמנות שהתקבלו" at bounding box center [665, 141] width 82 height 20
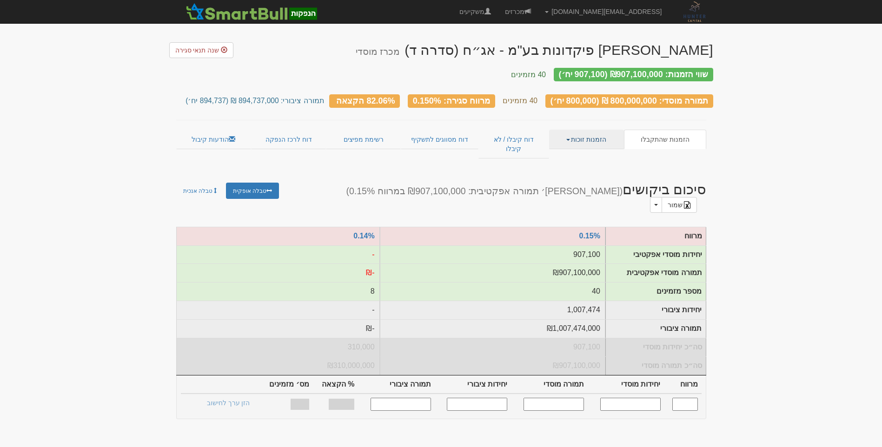
click at [594, 130] on link "הזמנות זוכות" at bounding box center [586, 140] width 75 height 20
click at [498, 130] on link "דוח קיבלו / לא קיבלו" at bounding box center [514, 144] width 70 height 29
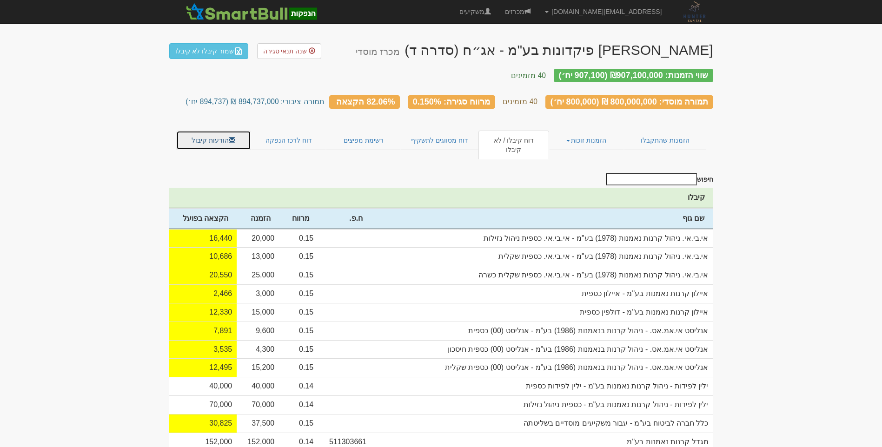
click at [215, 135] on link "הודעות קיבול" at bounding box center [213, 141] width 75 height 20
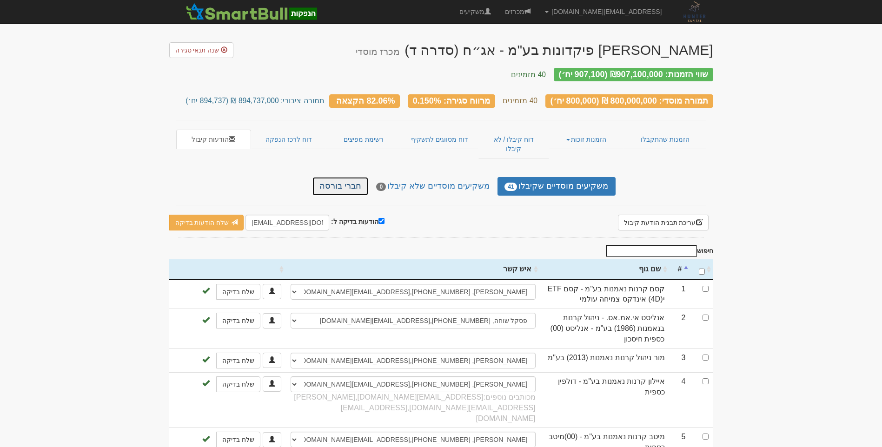
click at [358, 177] on link "חברי בורסה" at bounding box center [340, 186] width 56 height 19
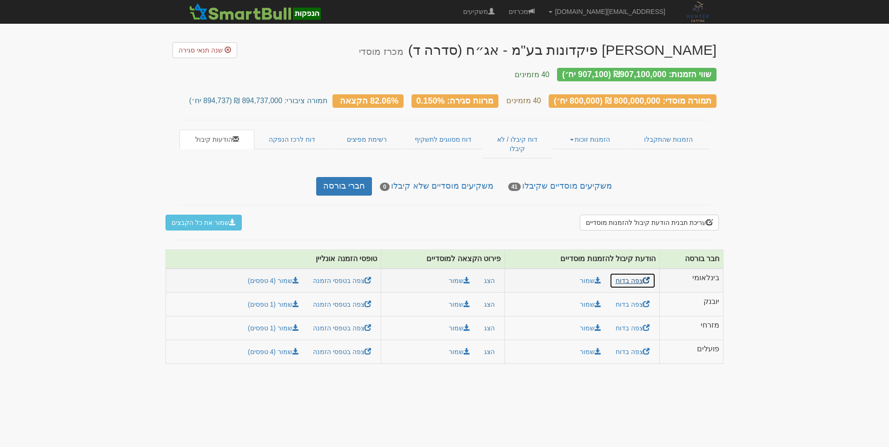
click at [636, 273] on link "צפה בדוח" at bounding box center [633, 281] width 46 height 16
click at [465, 277] on span at bounding box center [467, 280] width 7 height 7
click at [87, 274] on body "amit@huntercapital.co.il הגדרות חשבונות הנפקה תבניות הודעות קיבול" at bounding box center [444, 223] width 889 height 447
click at [201, 215] on button "שמור את כל הקבצים" at bounding box center [204, 223] width 76 height 16
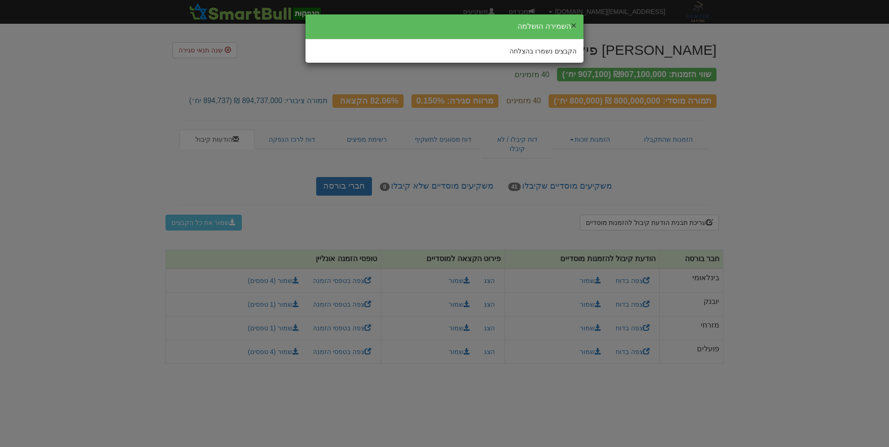
click at [572, 25] on button "×" at bounding box center [574, 25] width 6 height 10
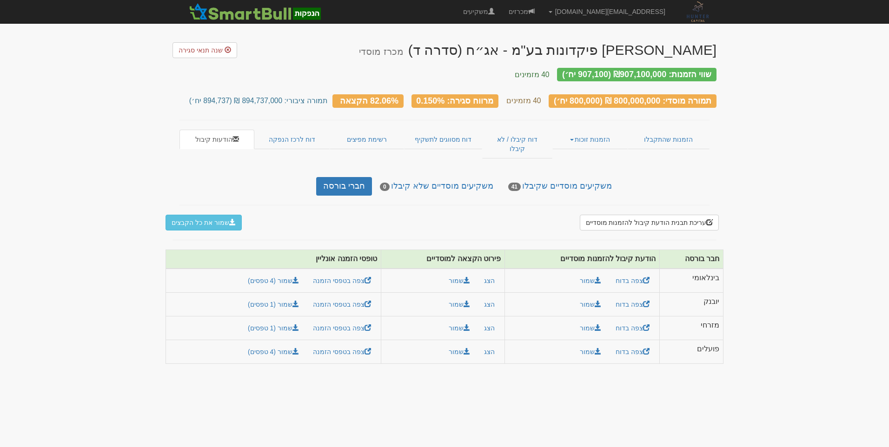
click at [730, 138] on body "amit@huntercapital.co.il הגדרות חשבונות הנפקה תבניות הודעות קיבול" at bounding box center [444, 223] width 889 height 447
click at [574, 130] on link "הזמנות זוכות" at bounding box center [589, 140] width 75 height 20
click at [519, 131] on link "דוח קיבלו / לא קיבלו" at bounding box center [517, 144] width 70 height 29
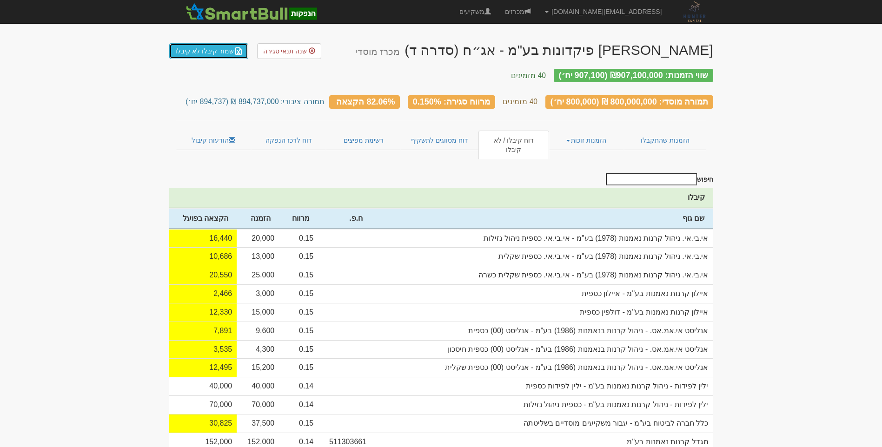
click at [213, 47] on link "שמור קיבלו לא קיבלו" at bounding box center [209, 51] width 80 height 16
